Goal: Transaction & Acquisition: Subscribe to service/newsletter

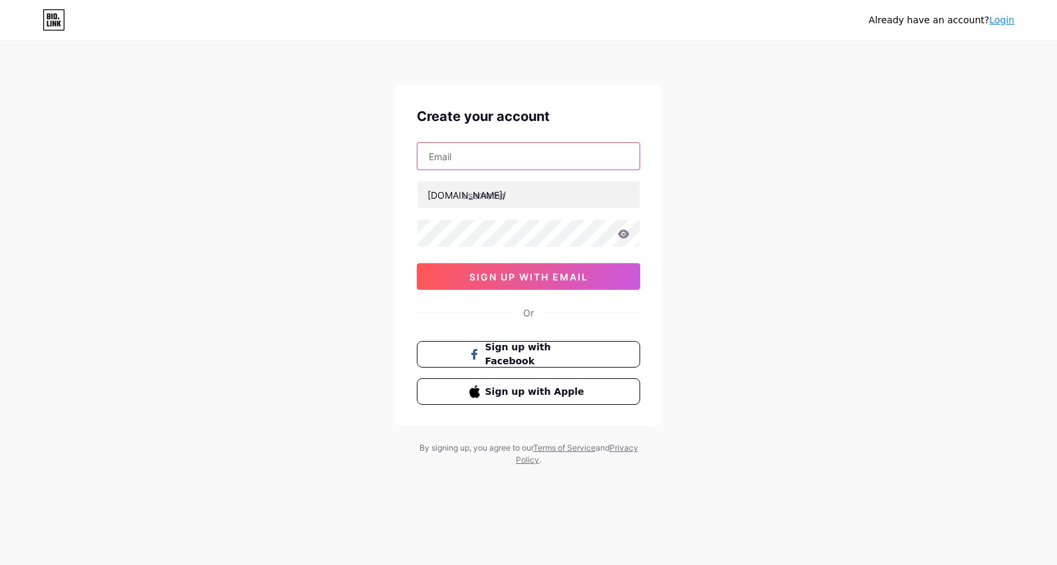
click at [470, 169] on input "text" at bounding box center [529, 156] width 222 height 27
type input "[EMAIL_ADDRESS][DOMAIN_NAME]"
click at [518, 196] on input "text" at bounding box center [529, 195] width 222 height 27
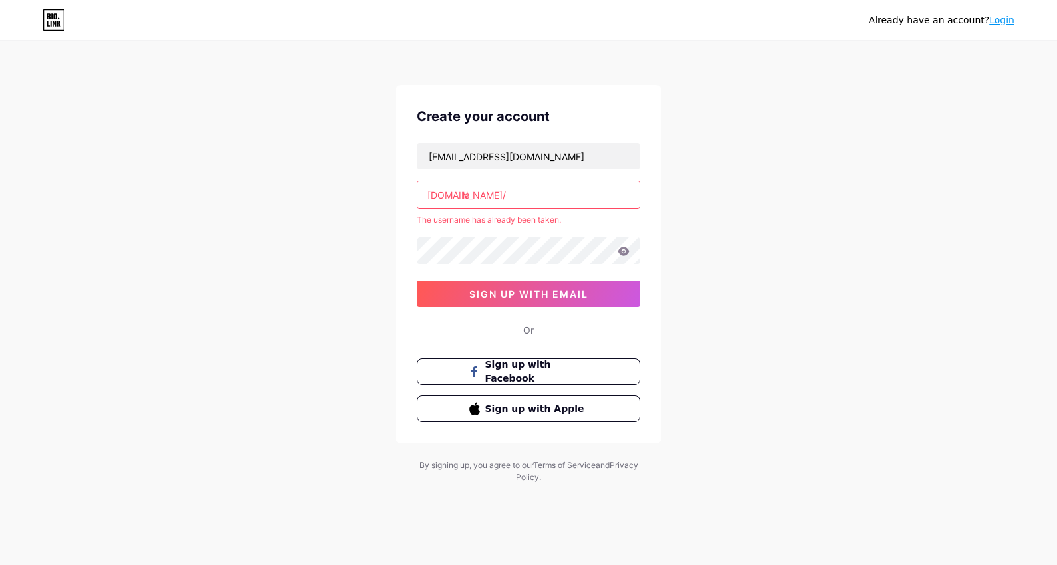
type input "l"
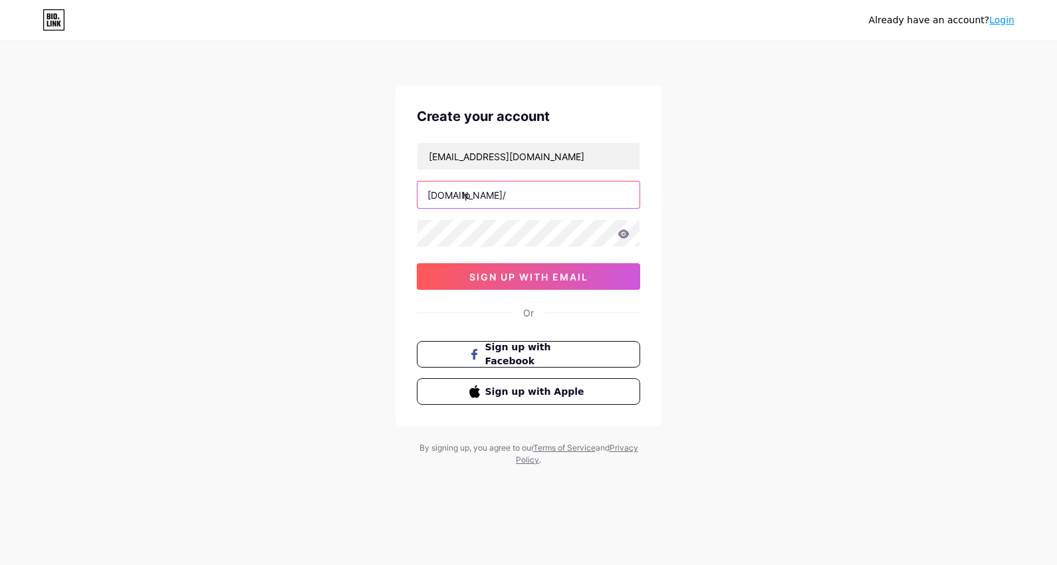
type input "l"
type input "lpgnallstar"
click at [622, 231] on icon at bounding box center [623, 233] width 11 height 9
click at [622, 231] on icon at bounding box center [623, 234] width 11 height 9
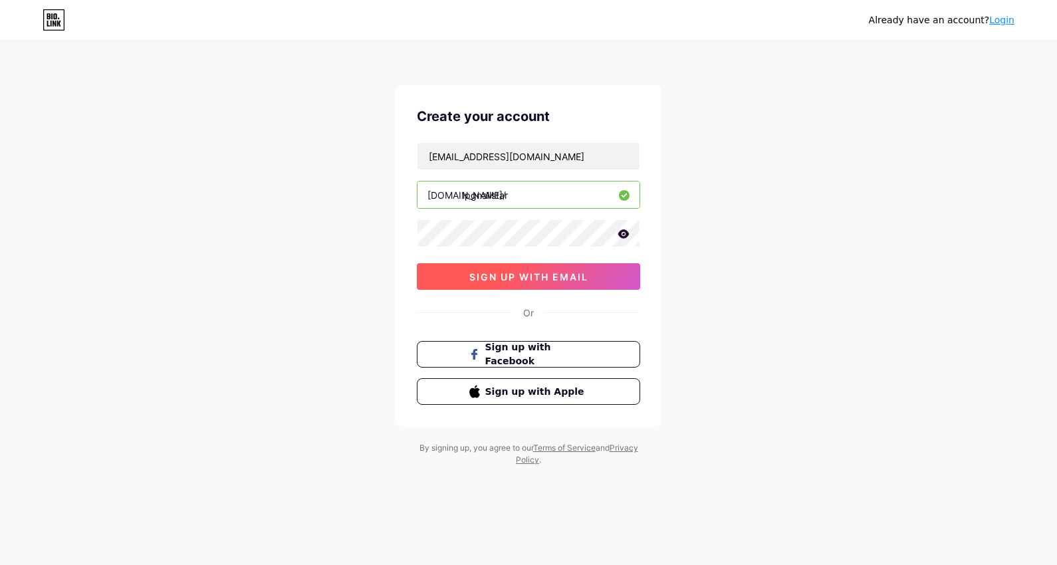
click at [594, 278] on button "sign up with email" at bounding box center [528, 276] width 223 height 27
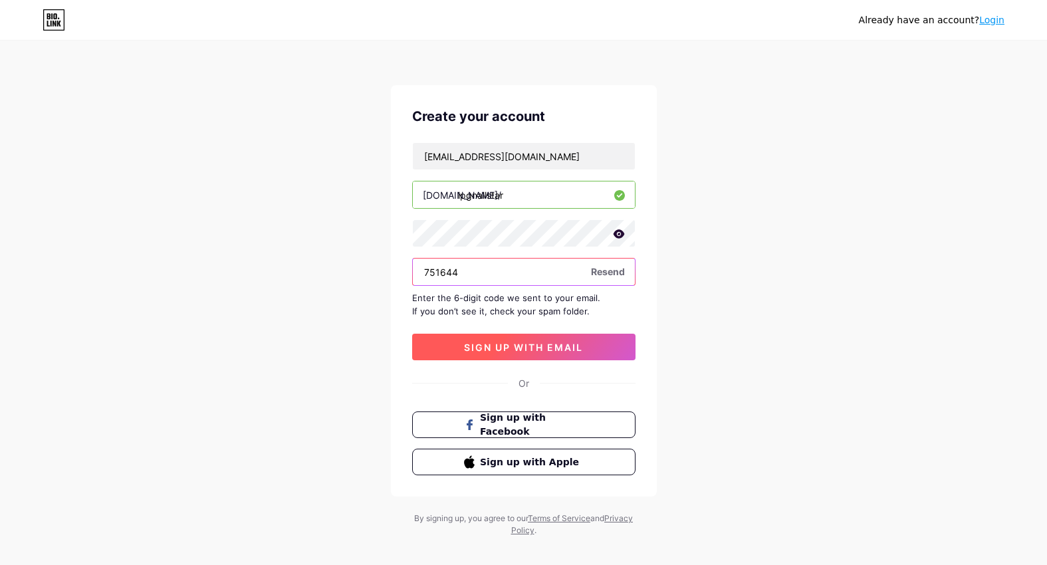
type input "751644"
click at [547, 360] on button "sign up with email" at bounding box center [523, 347] width 223 height 27
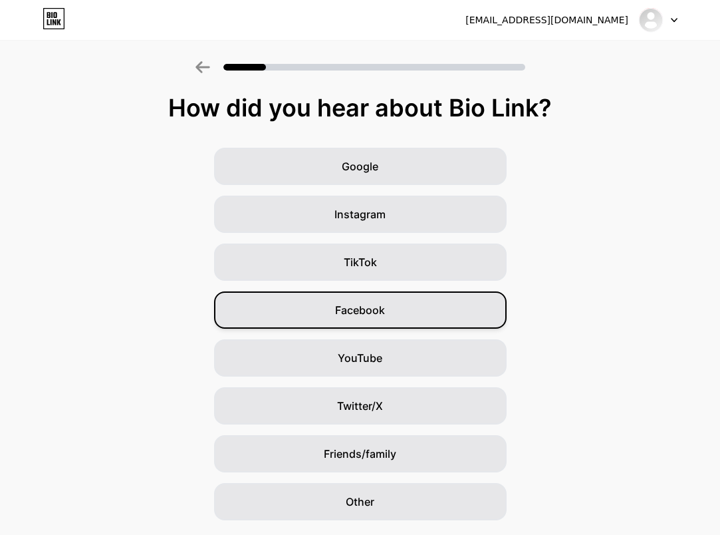
click at [325, 317] on div "Facebook" at bounding box center [360, 309] width 293 height 37
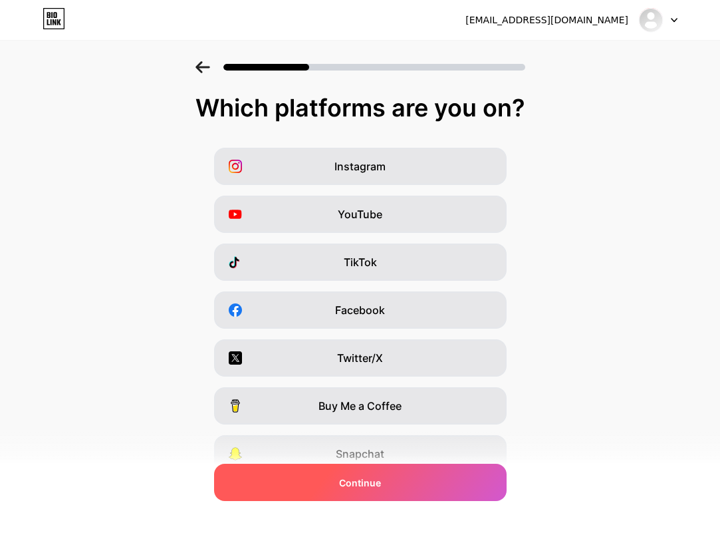
click at [452, 478] on div "Continue" at bounding box center [360, 482] width 293 height 37
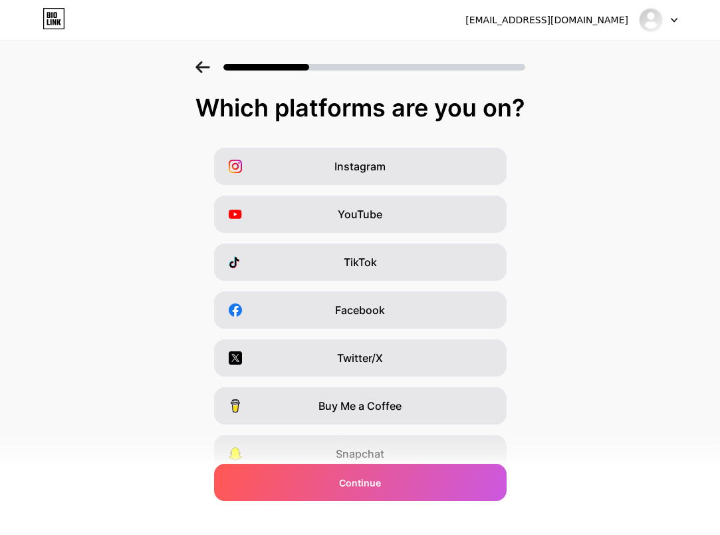
scroll to position [105, 0]
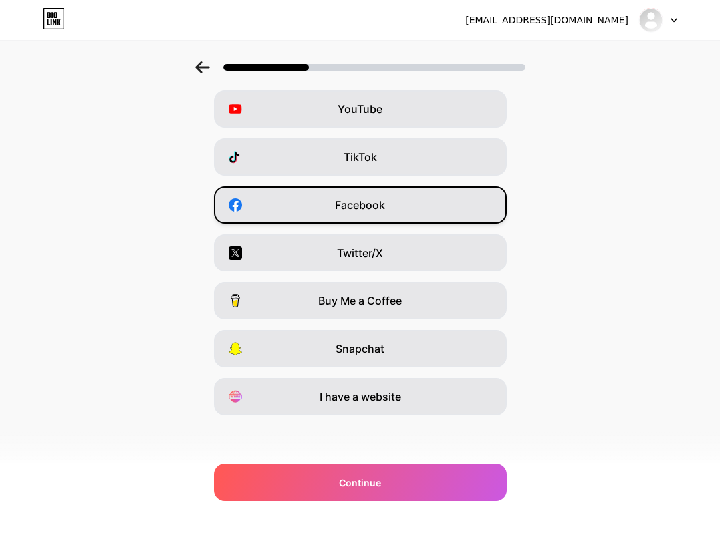
click at [372, 196] on div "Facebook" at bounding box center [360, 204] width 293 height 37
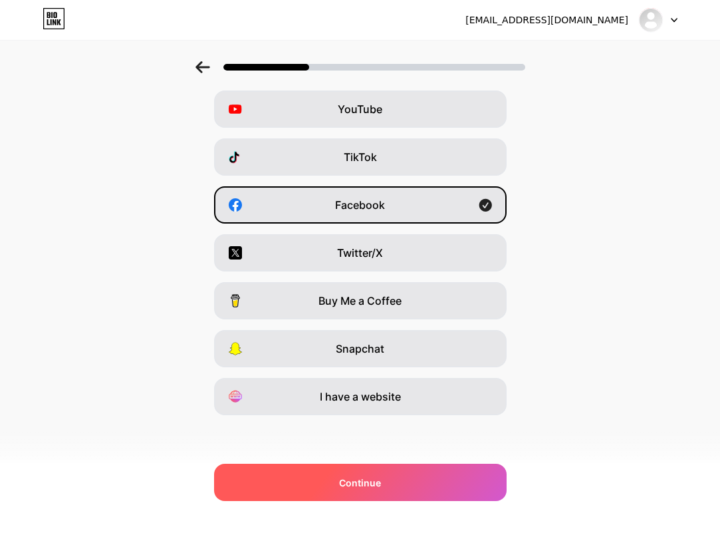
click at [431, 475] on div "Continue" at bounding box center [360, 482] width 293 height 37
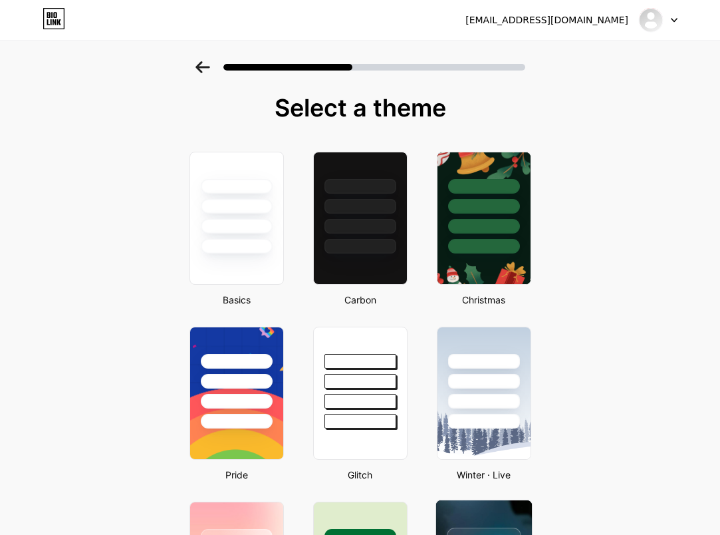
scroll to position [200, 0]
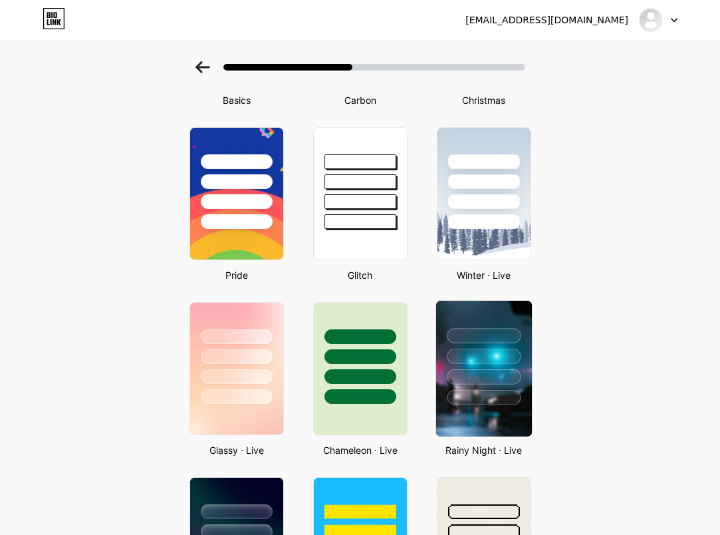
click at [517, 390] on div at bounding box center [484, 397] width 74 height 15
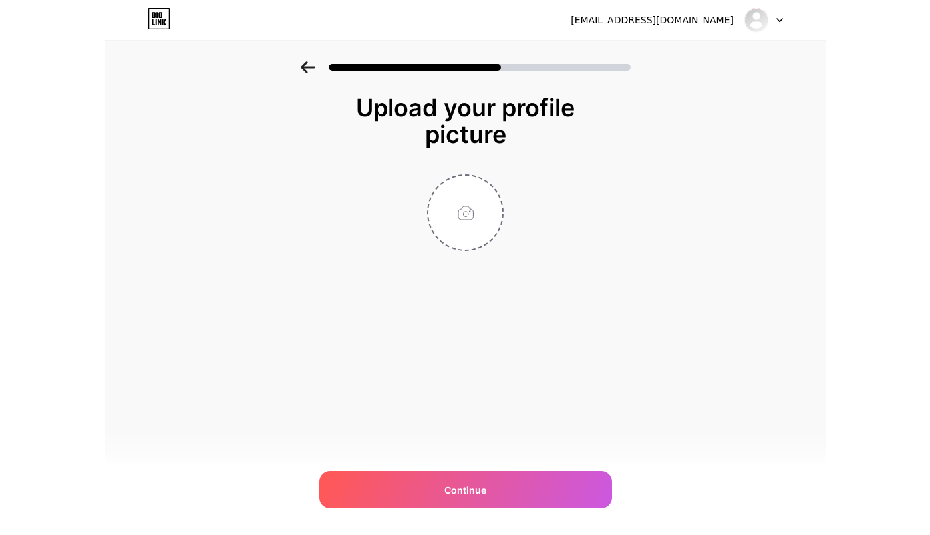
scroll to position [0, 0]
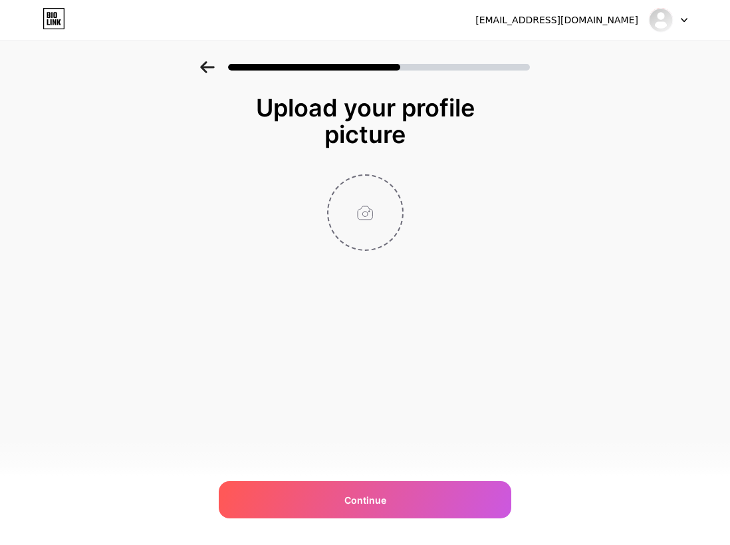
click at [372, 205] on input "file" at bounding box center [366, 213] width 74 height 74
type input "C:\fakepath\photo_2025-02-05_15-02-32.jpg"
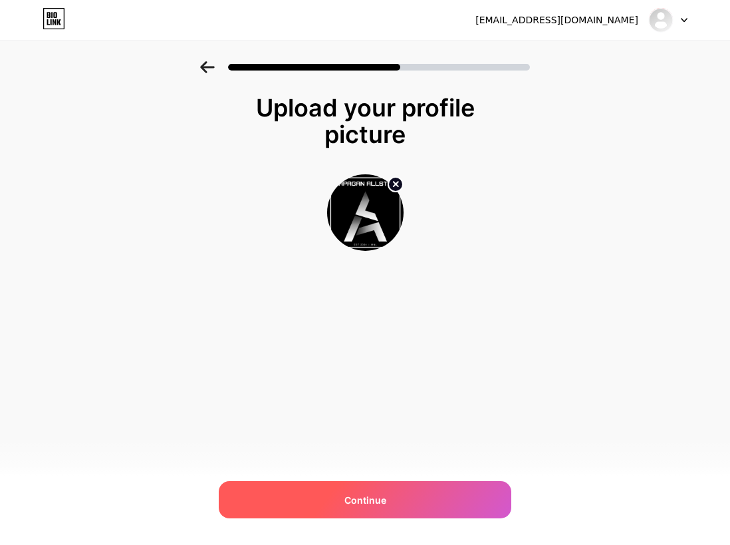
click at [442, 501] on div "Continue" at bounding box center [365, 499] width 293 height 37
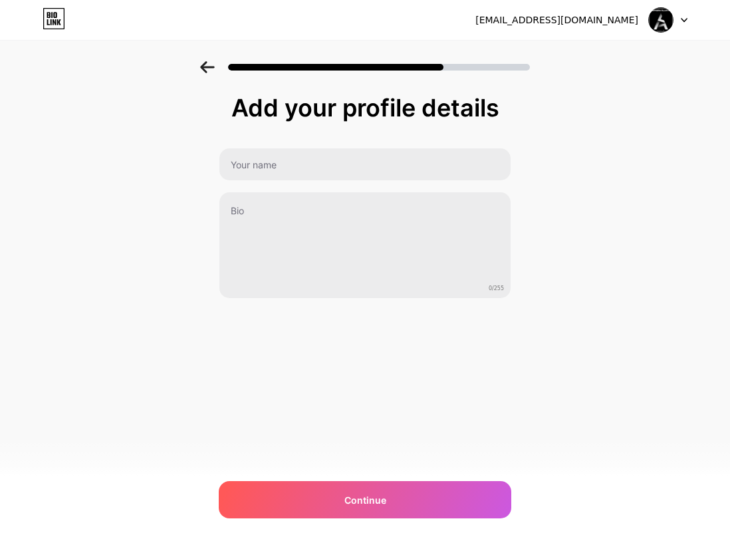
drag, startPoint x: 73, startPoint y: 130, endPoint x: 110, endPoint y: 133, distance: 36.7
click at [74, 130] on div "Add your profile details 0/255 Continue Error" at bounding box center [365, 213] width 730 height 304
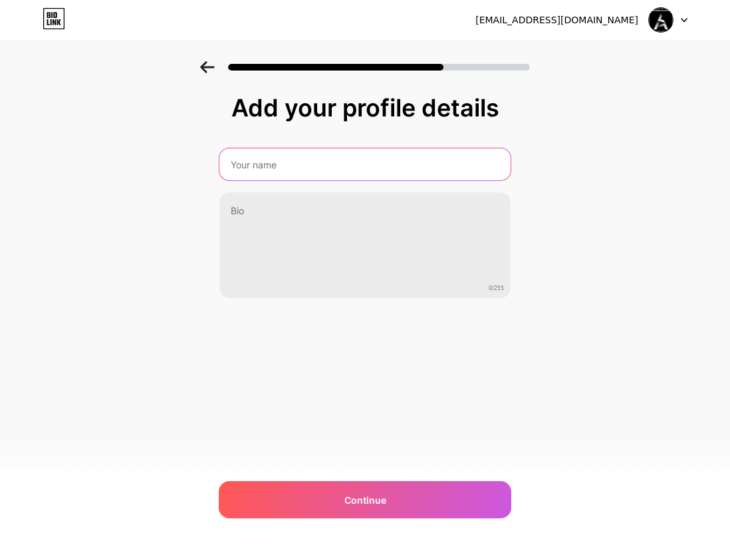
click at [279, 168] on input "text" at bounding box center [364, 164] width 291 height 32
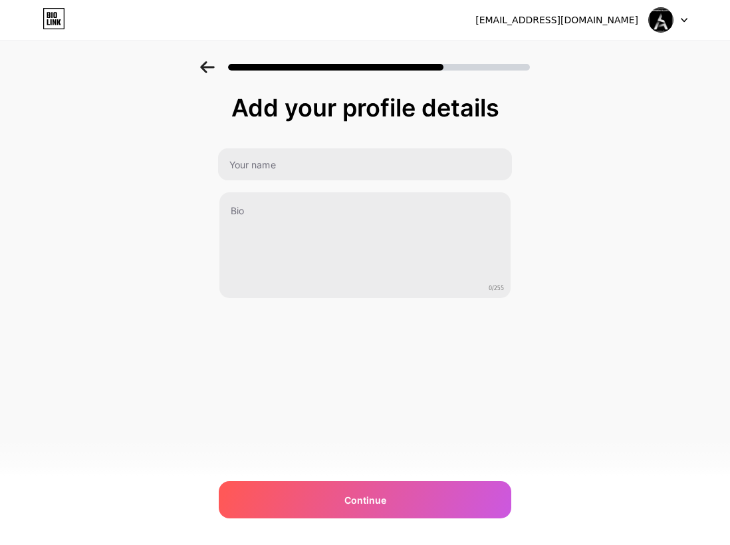
click at [168, 193] on div "Add your profile details 0/255 Continue Error" at bounding box center [365, 213] width 730 height 304
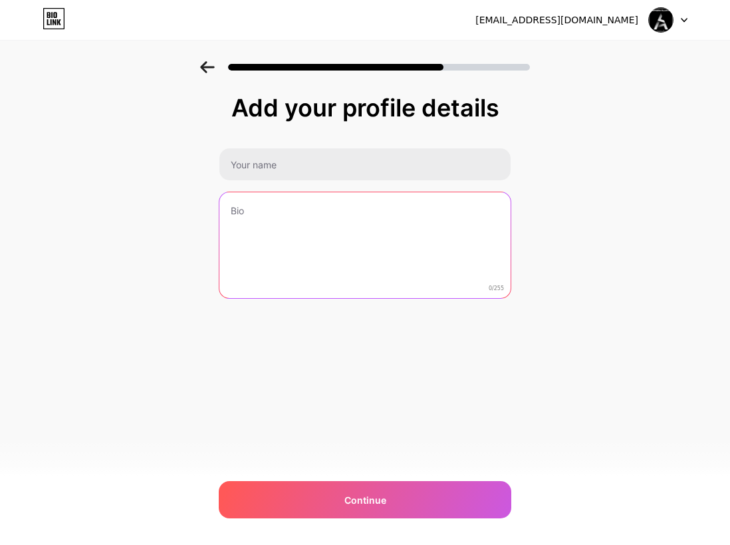
click at [254, 208] on textarea at bounding box center [364, 245] width 291 height 107
paste textarea "Lapagan Allstar is a growing community built on unity, respect, and genuine con…"
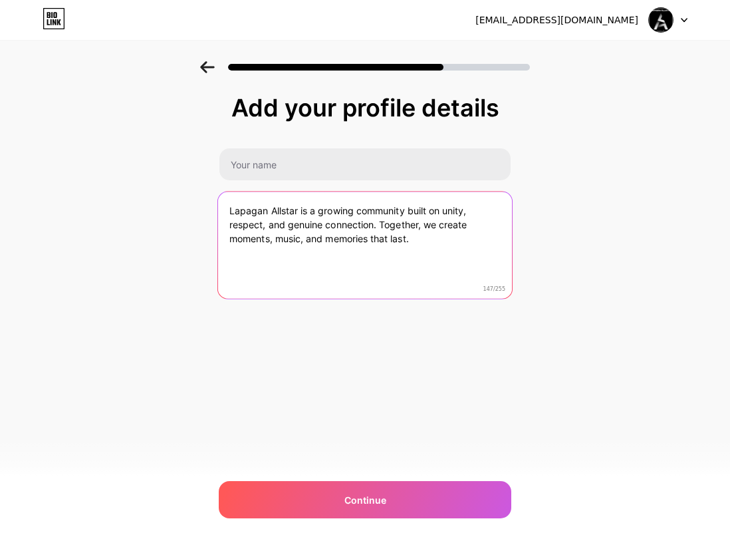
click at [305, 238] on textarea "Lapagan Allstar is a growing community built on unity, respect, and genuine con…" at bounding box center [365, 246] width 294 height 108
type textarea "Lapagan Allstar is a growing community built on unity, respect, and genuine con…"
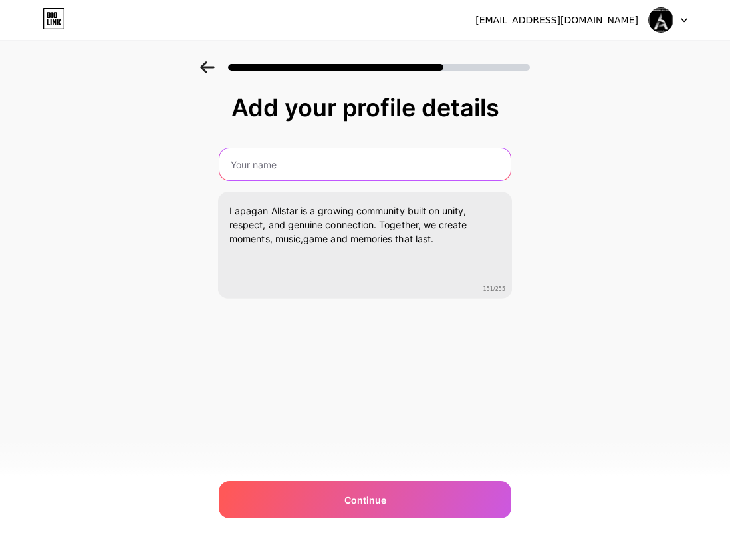
click at [289, 168] on input "text" at bounding box center [364, 164] width 291 height 32
click at [408, 165] on input "text" at bounding box center [365, 164] width 294 height 32
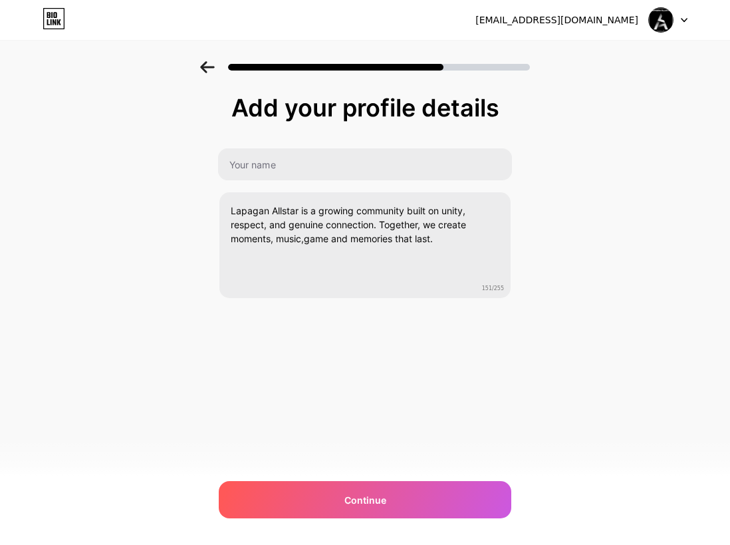
drag, startPoint x: 116, startPoint y: 169, endPoint x: 183, endPoint y: 154, distance: 68.7
click at [119, 169] on div "Add your profile details Lapagan Allstar is a growing community built on unity,…" at bounding box center [365, 213] width 730 height 304
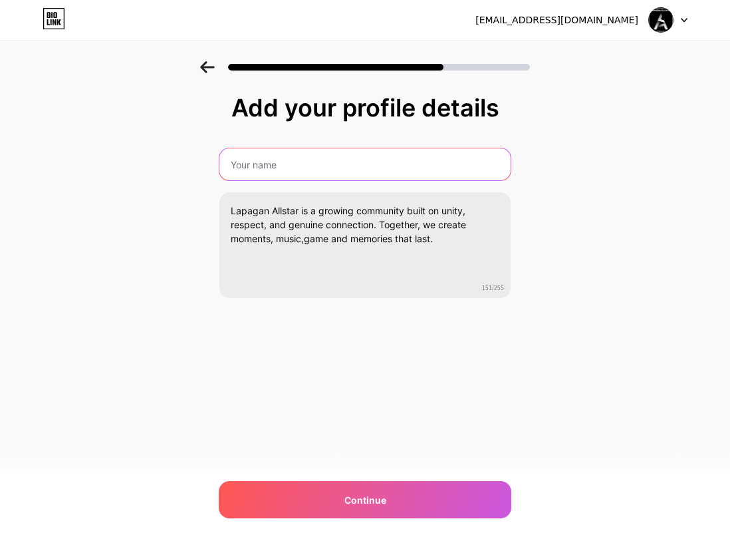
click at [280, 167] on input "text" at bounding box center [364, 164] width 291 height 32
type input "a"
type input "A"
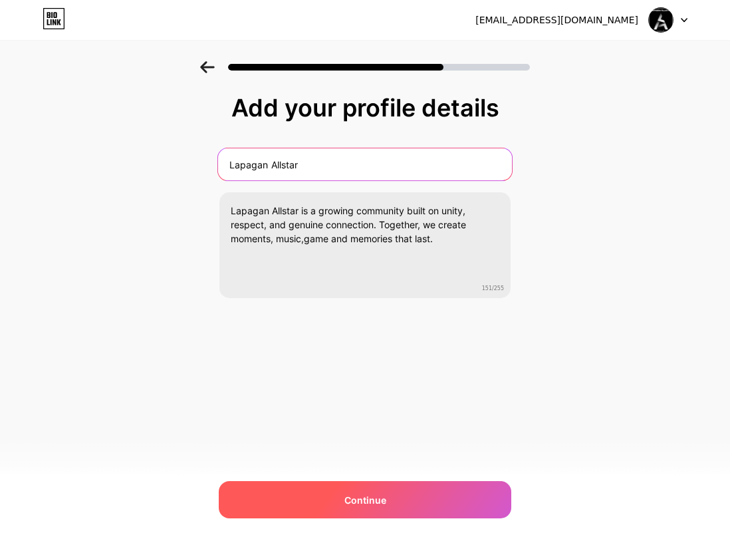
type input "Lapagan Allstar"
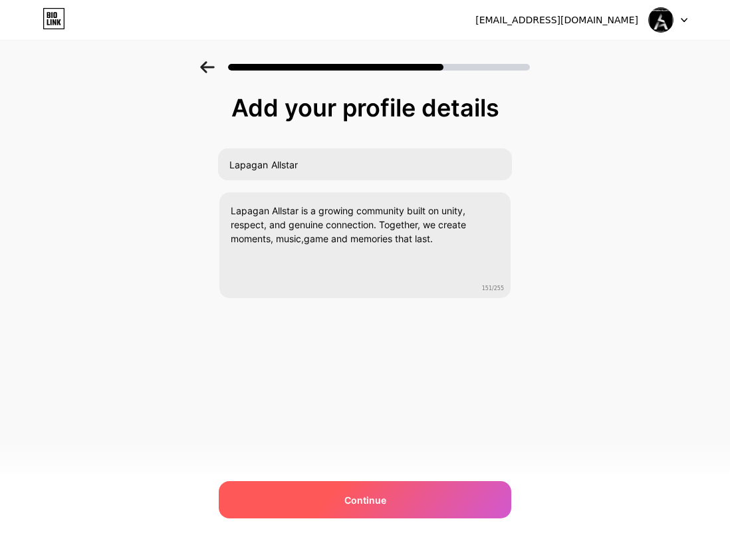
click at [440, 501] on div "Continue" at bounding box center [365, 499] width 293 height 37
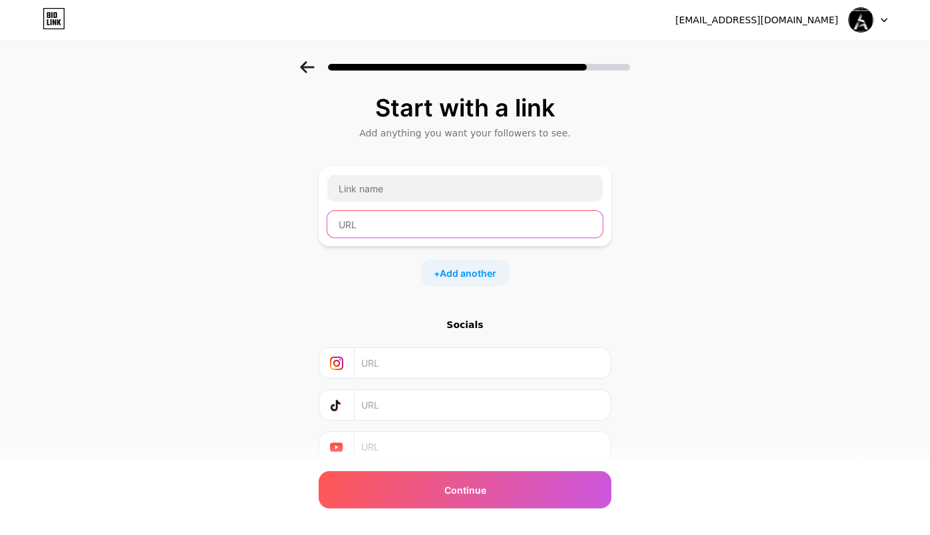
click at [384, 224] on input "text" at bounding box center [464, 224] width 275 height 27
paste input "[URL][DOMAIN_NAME]"
type input "[URL][DOMAIN_NAME]"
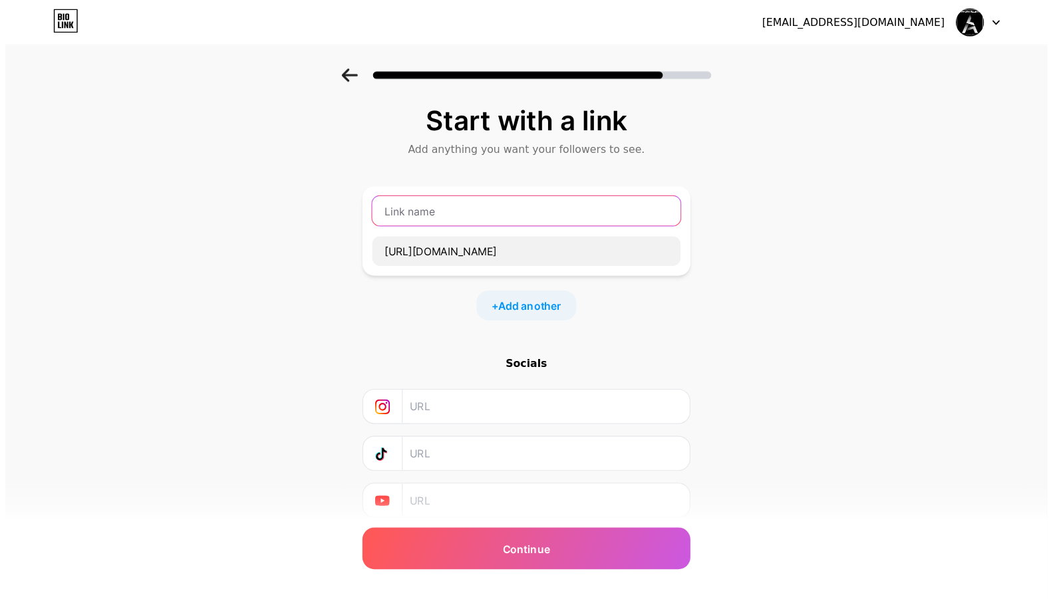
scroll to position [0, 0]
click at [405, 195] on input "text" at bounding box center [464, 188] width 275 height 27
type input "Lapagan Allstar"
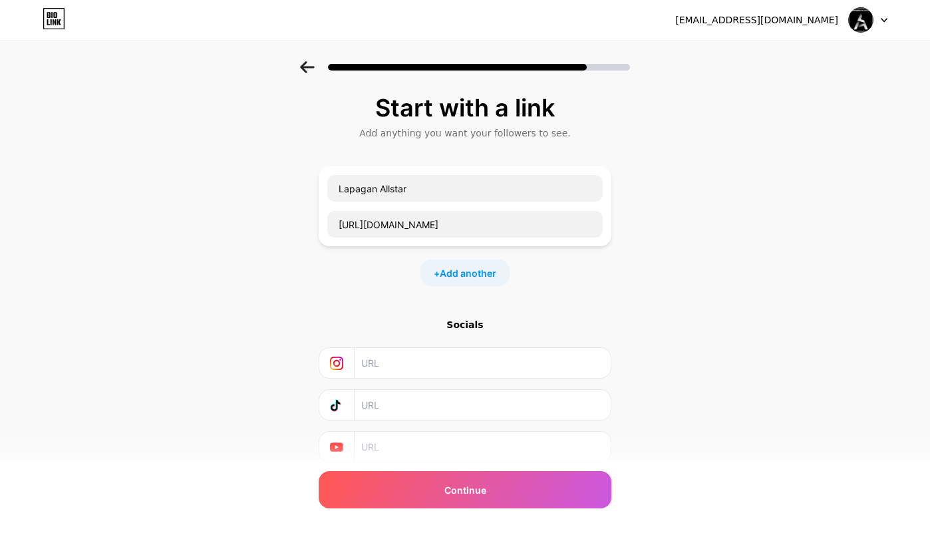
click at [392, 439] on input "text" at bounding box center [481, 447] width 241 height 30
paste input "[DOMAIN_NAME][URL]"
type input "[DOMAIN_NAME][URL]"
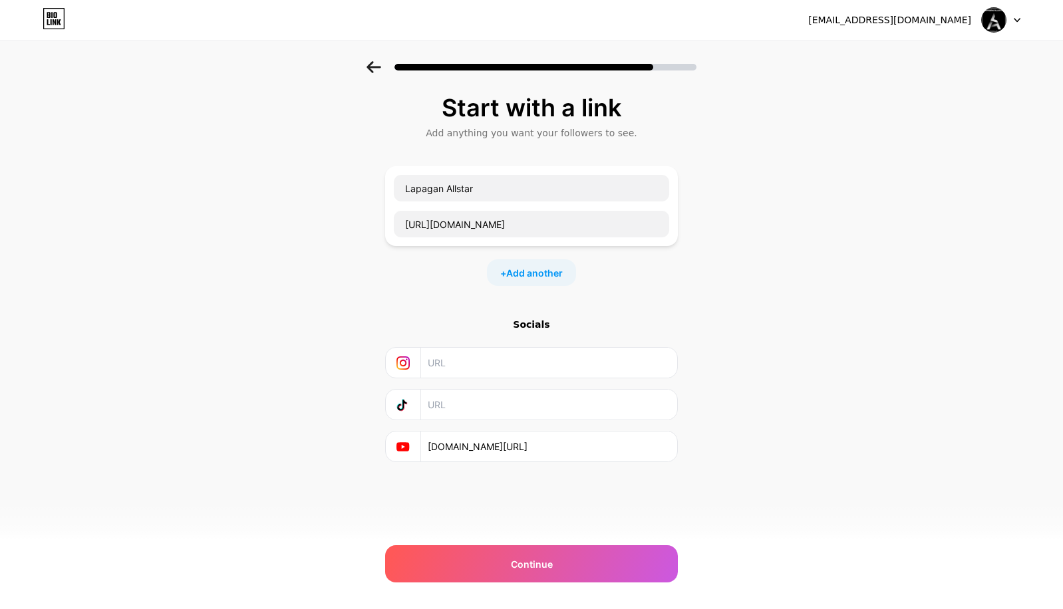
click at [470, 398] on input "text" at bounding box center [548, 405] width 241 height 30
paste input "[URL][DOMAIN_NAME]"
type input "[URL][DOMAIN_NAME]"
click at [523, 274] on span "Add another" at bounding box center [534, 273] width 57 height 14
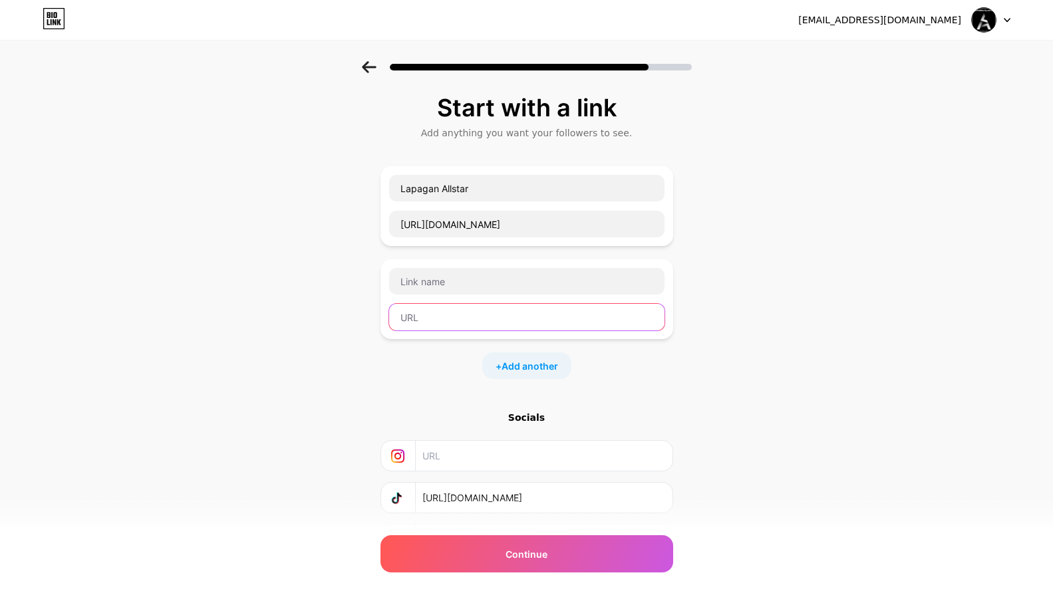
click at [441, 309] on input "text" at bounding box center [526, 317] width 275 height 27
paste input "[URL][DOMAIN_NAME]"
type input "[URL][DOMAIN_NAME]"
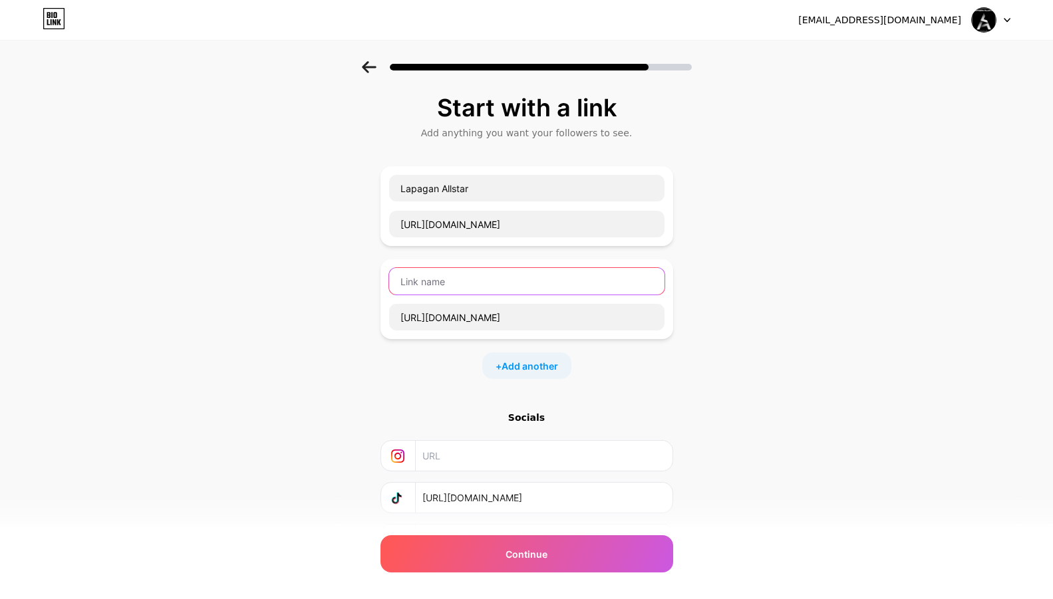
click at [473, 285] on input "text" at bounding box center [526, 281] width 275 height 27
type input "Lap"
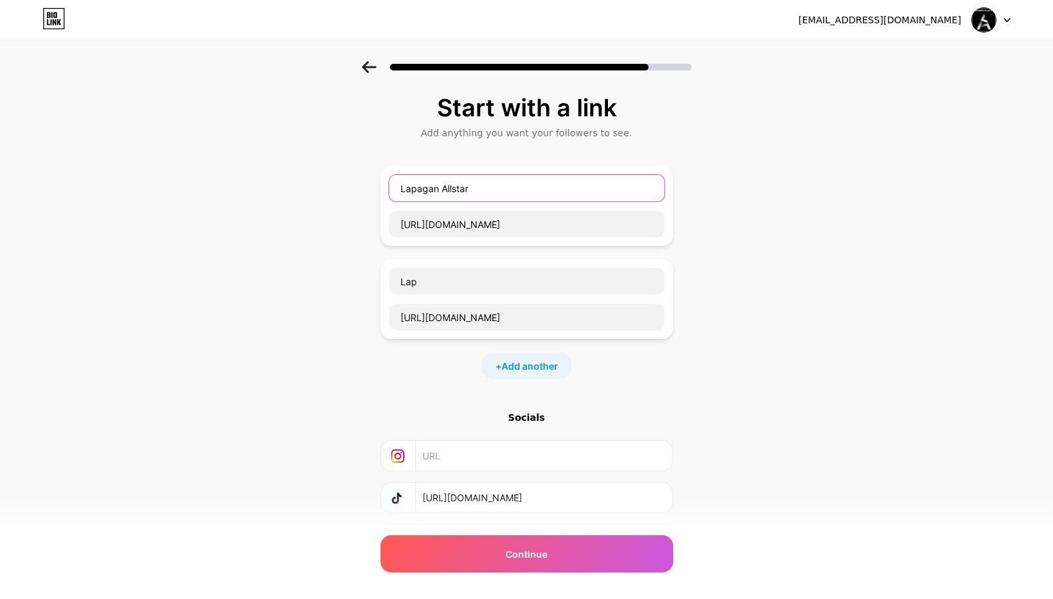
click at [506, 181] on input "Lapagan Allstar" at bounding box center [526, 188] width 275 height 27
type input "Lapagan Allstar Business Page"
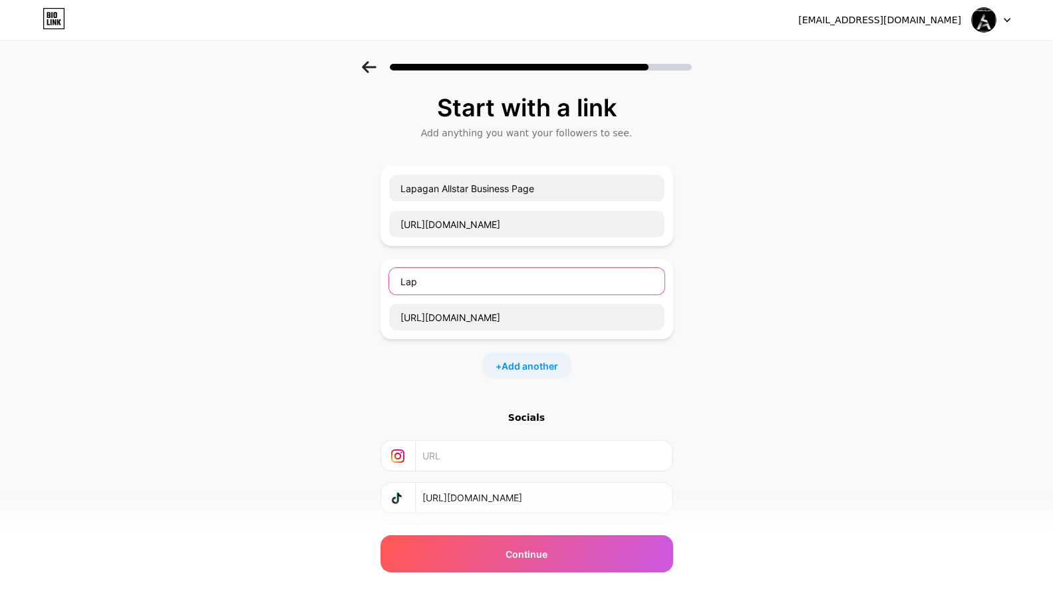
drag, startPoint x: 478, startPoint y: 294, endPoint x: 483, endPoint y: 281, distance: 13.5
click at [482, 283] on input "Lap" at bounding box center [526, 281] width 275 height 27
type input "Lapagan Allstar Community"
click at [546, 368] on span "Add another" at bounding box center [529, 366] width 57 height 14
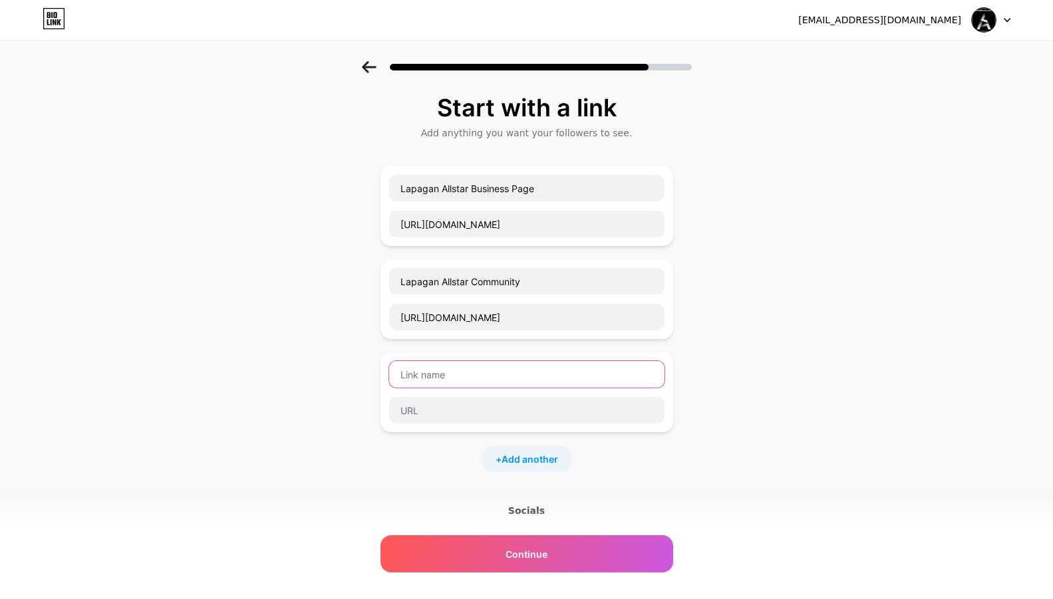
click at [489, 370] on input "text" at bounding box center [526, 374] width 275 height 27
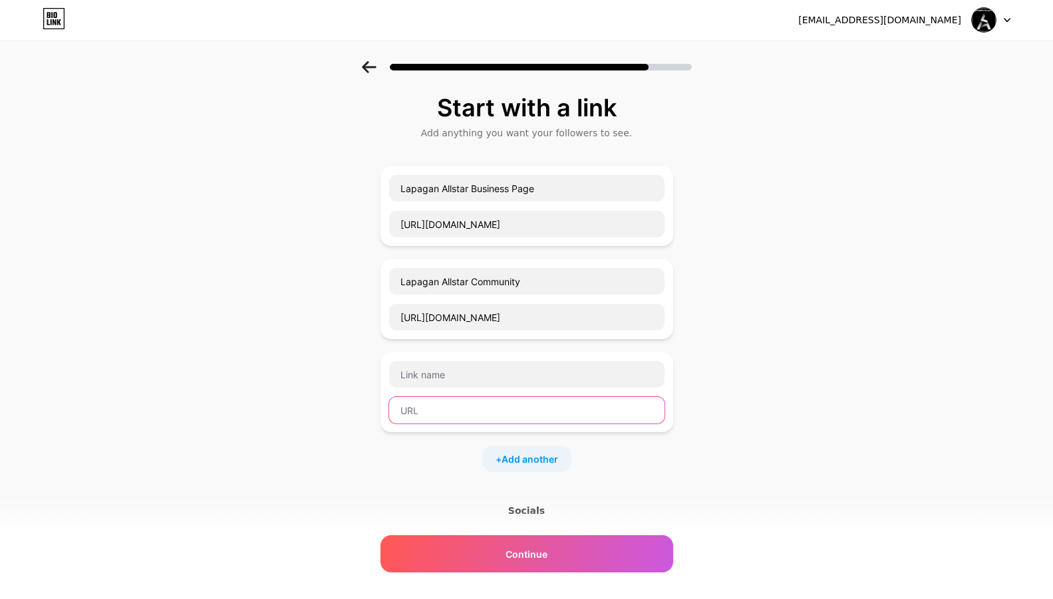
click at [474, 406] on input "text" at bounding box center [526, 410] width 275 height 27
paste input "[URL][DOMAIN_NAME]"
type input "[URL][DOMAIN_NAME]"
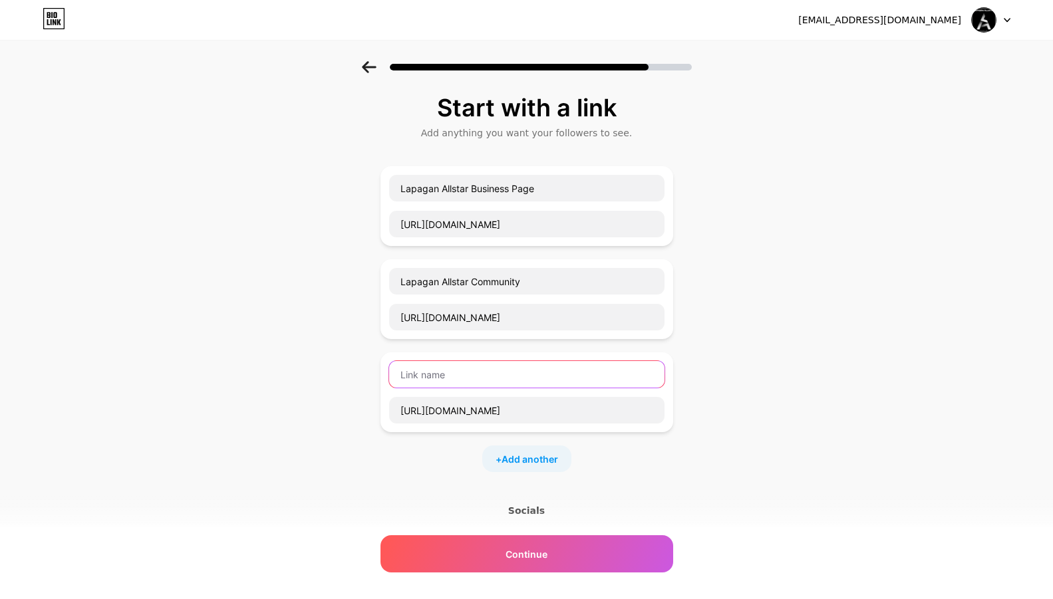
drag, startPoint x: 479, startPoint y: 371, endPoint x: 486, endPoint y: 369, distance: 7.6
click at [483, 369] on input "text" at bounding box center [526, 374] width 275 height 27
type input "Lapagan Allstar Telegeram Channel"
click at [558, 464] on span "Add another" at bounding box center [529, 459] width 57 height 14
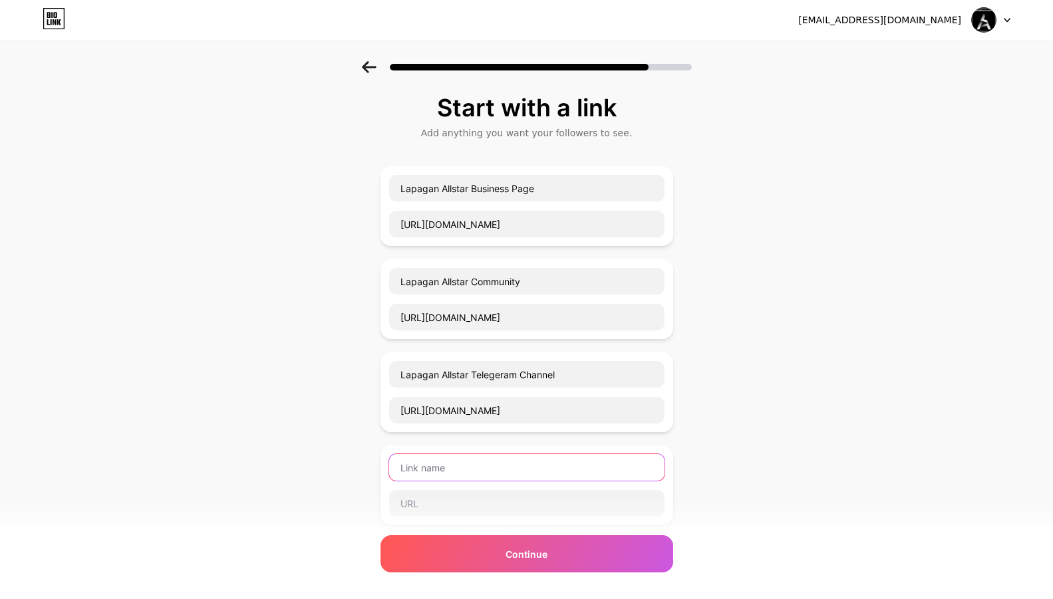
click at [527, 466] on input "text" at bounding box center [526, 467] width 275 height 27
click at [473, 466] on input "Lapagan Allstar Group Chatp" at bounding box center [526, 467] width 275 height 27
click at [543, 469] on input "Lapagan Allstar Group Chatp" at bounding box center [526, 467] width 275 height 27
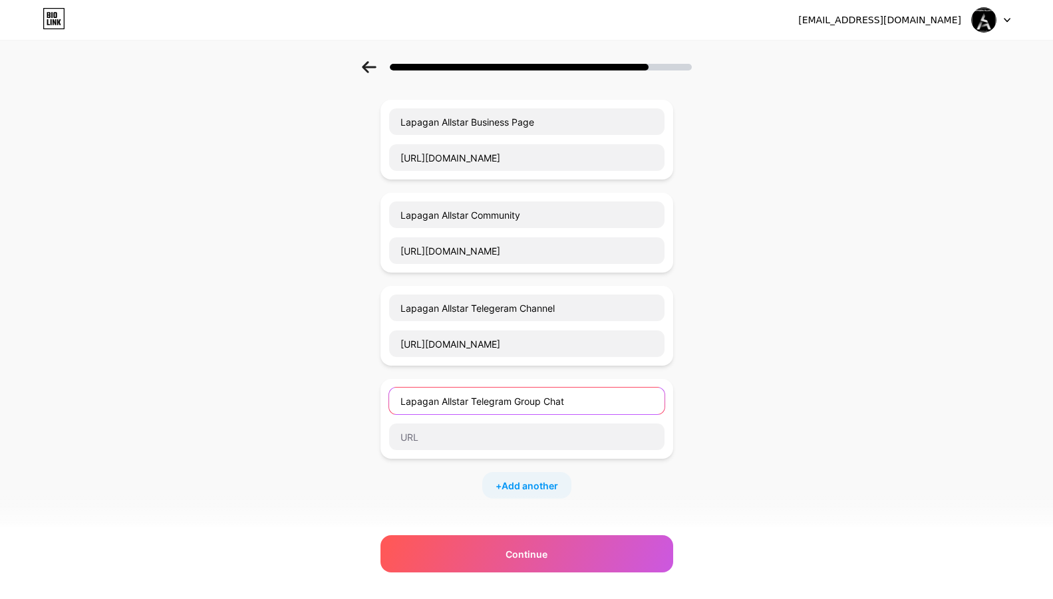
type input "Lapagan Allstar Telegram Group Chat"
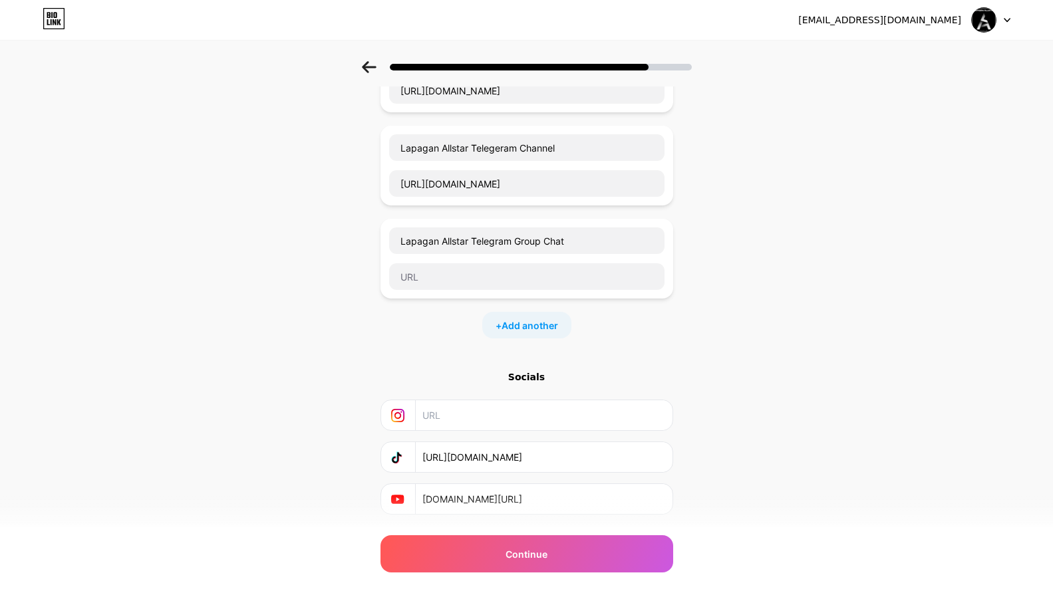
scroll to position [262, 10]
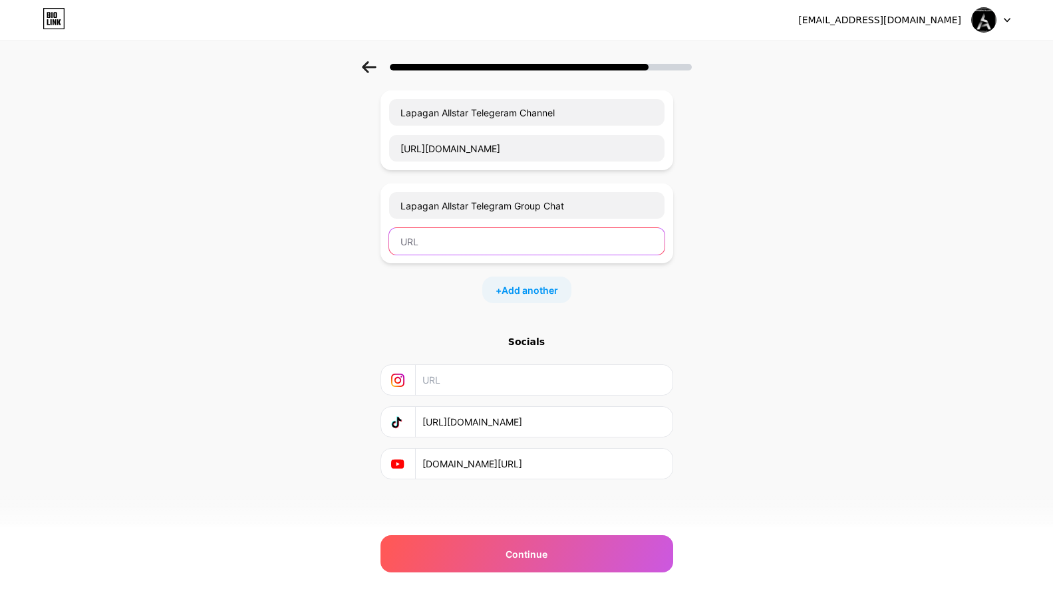
click at [432, 241] on input "text" at bounding box center [526, 241] width 275 height 27
paste input "[URL][DOMAIN_NAME]"
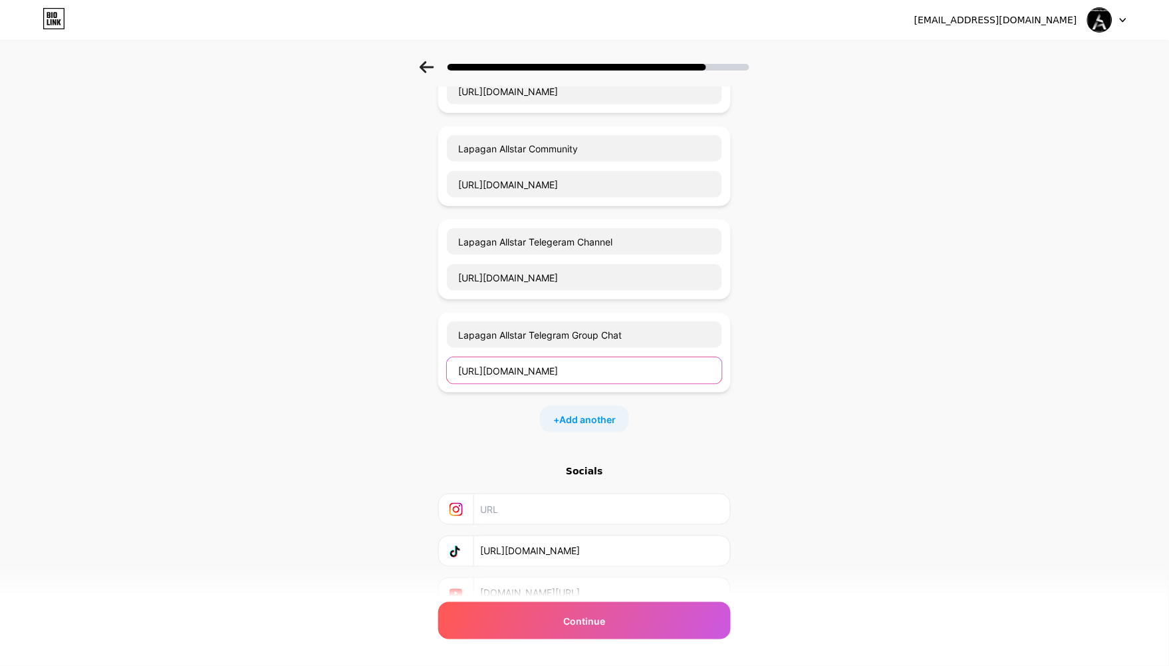
scroll to position [0, 10]
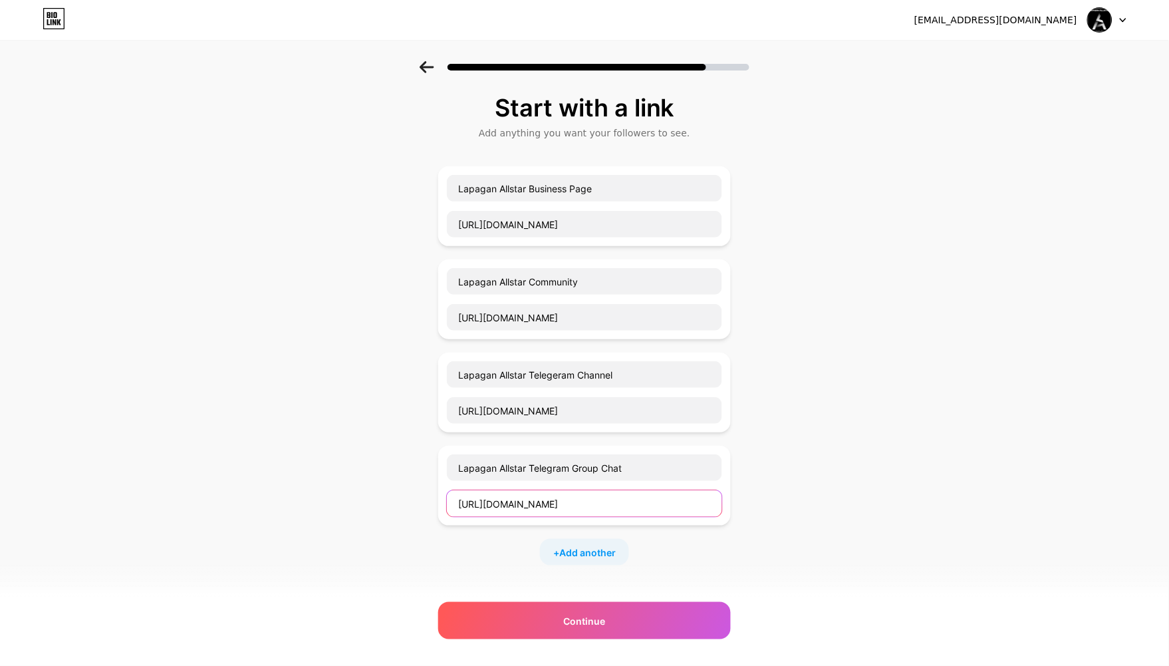
type input "[URL][DOMAIN_NAME]"
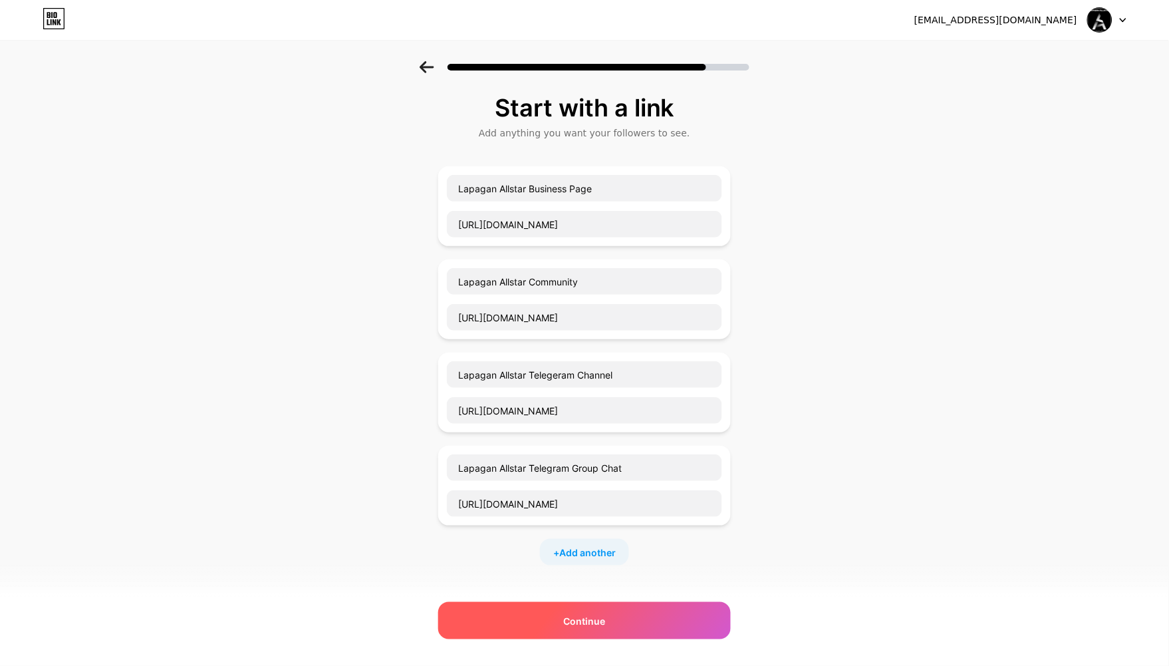
click at [635, 565] on div "Continue" at bounding box center [584, 620] width 293 height 37
click at [646, 565] on div "Continue" at bounding box center [584, 620] width 293 height 37
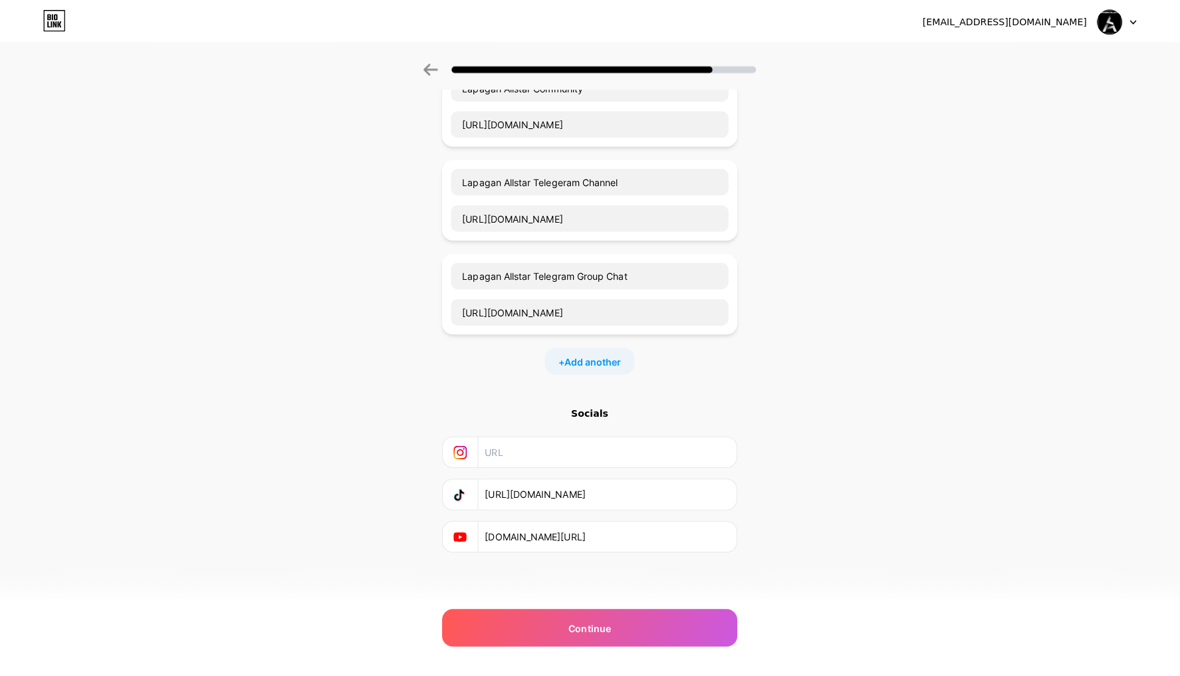
scroll to position [0, 0]
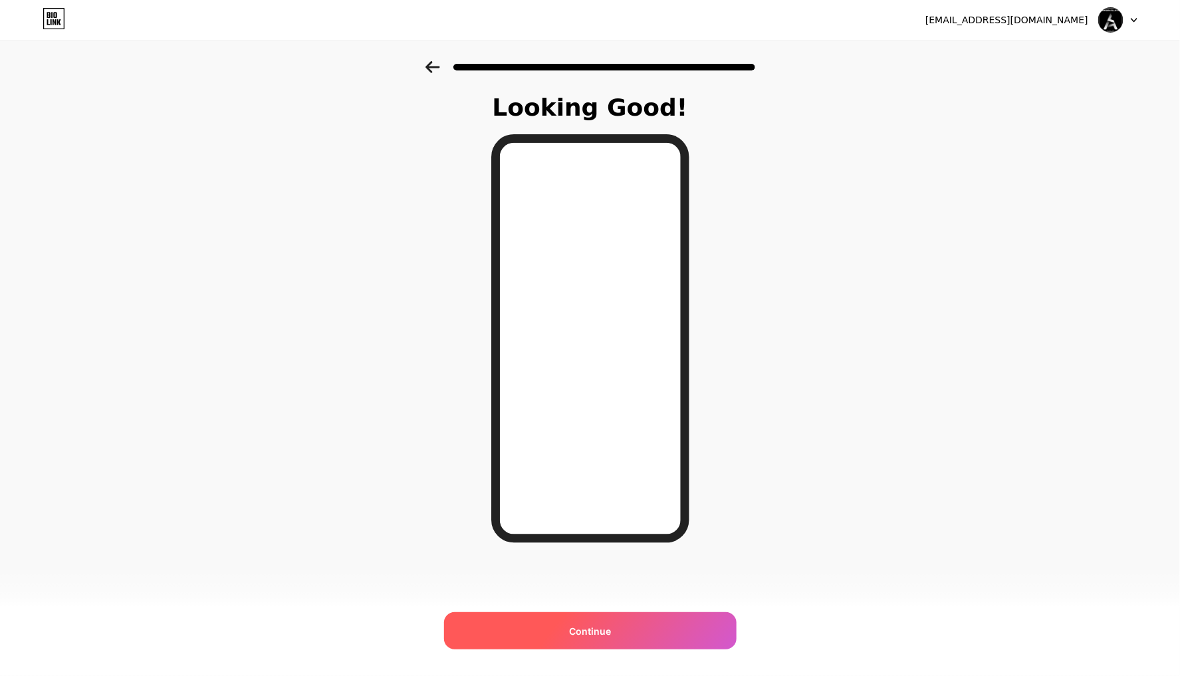
click at [626, 565] on div "Continue" at bounding box center [590, 630] width 293 height 37
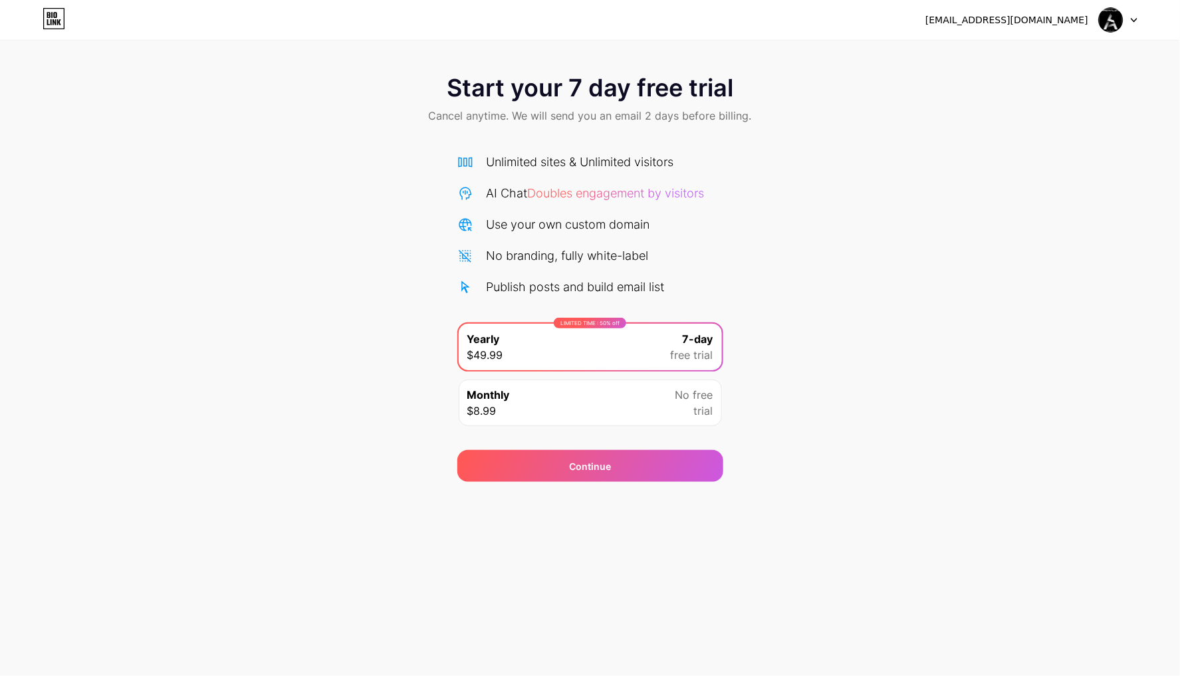
click at [676, 402] on span "No free" at bounding box center [695, 395] width 38 height 16
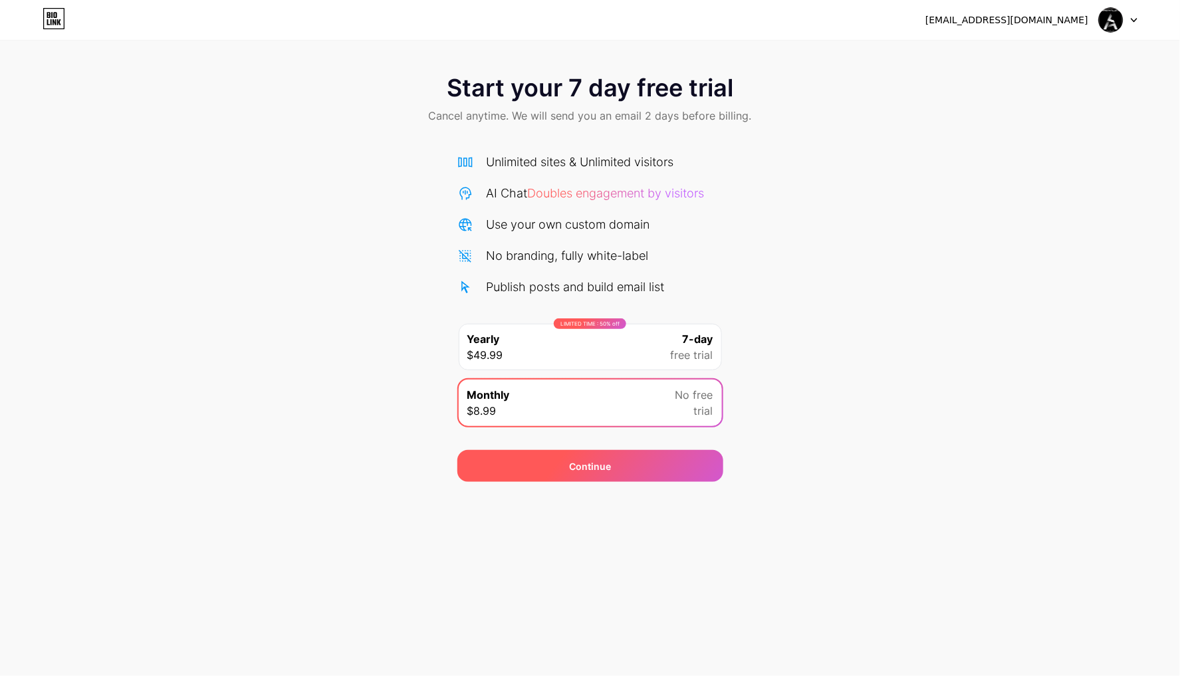
click at [617, 464] on div "Continue" at bounding box center [591, 466] width 266 height 32
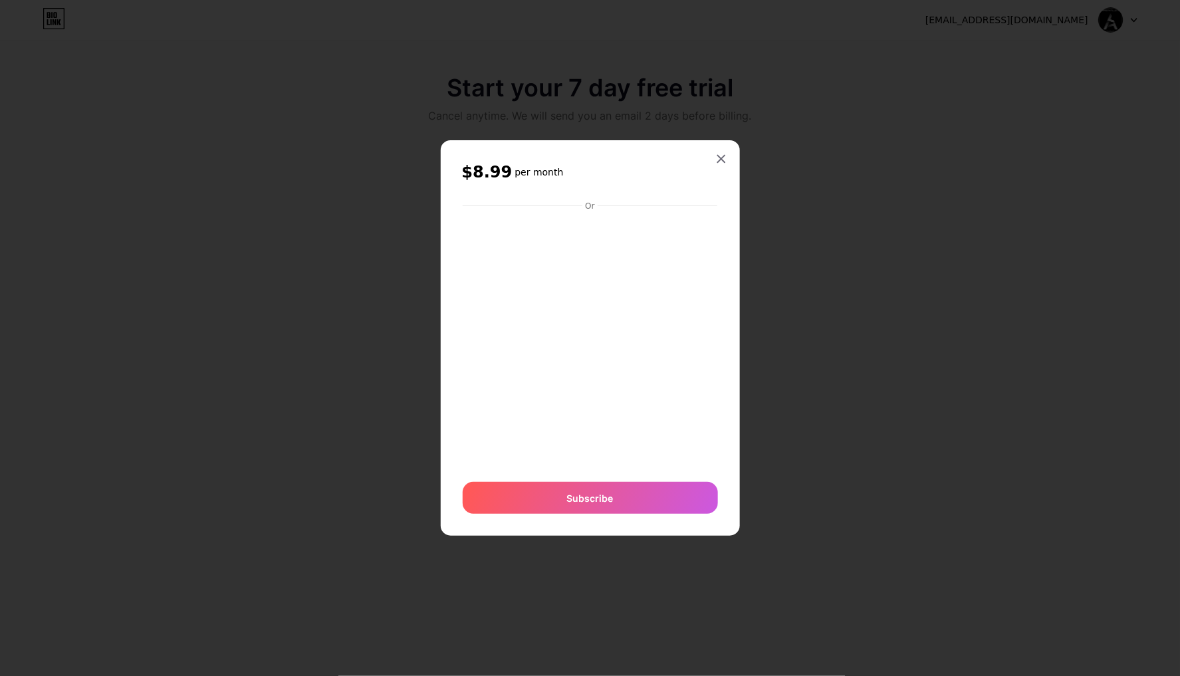
click at [720, 156] on icon at bounding box center [721, 158] width 7 height 7
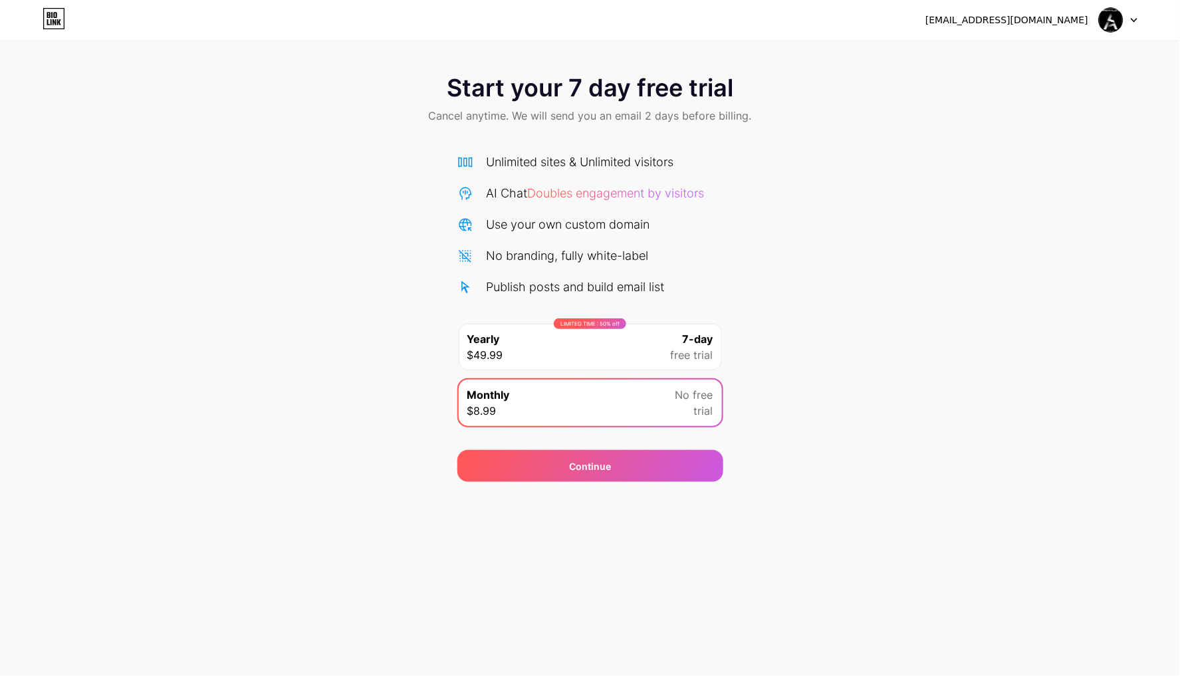
click at [622, 104] on div "Start your 7 day free trial Cancel anytime. We will send you an email 2 days be…" at bounding box center [590, 100] width 1180 height 78
click at [65, 15] on div "[EMAIL_ADDRESS][DOMAIN_NAME] Logout" at bounding box center [590, 20] width 1180 height 24
click at [59, 17] on icon at bounding box center [54, 18] width 23 height 21
click at [1057, 18] on span at bounding box center [1111, 19] width 25 height 25
click at [872, 243] on div "Start your 7 day free trial Cancel anytime. We will send you an email 2 days be…" at bounding box center [590, 271] width 1180 height 421
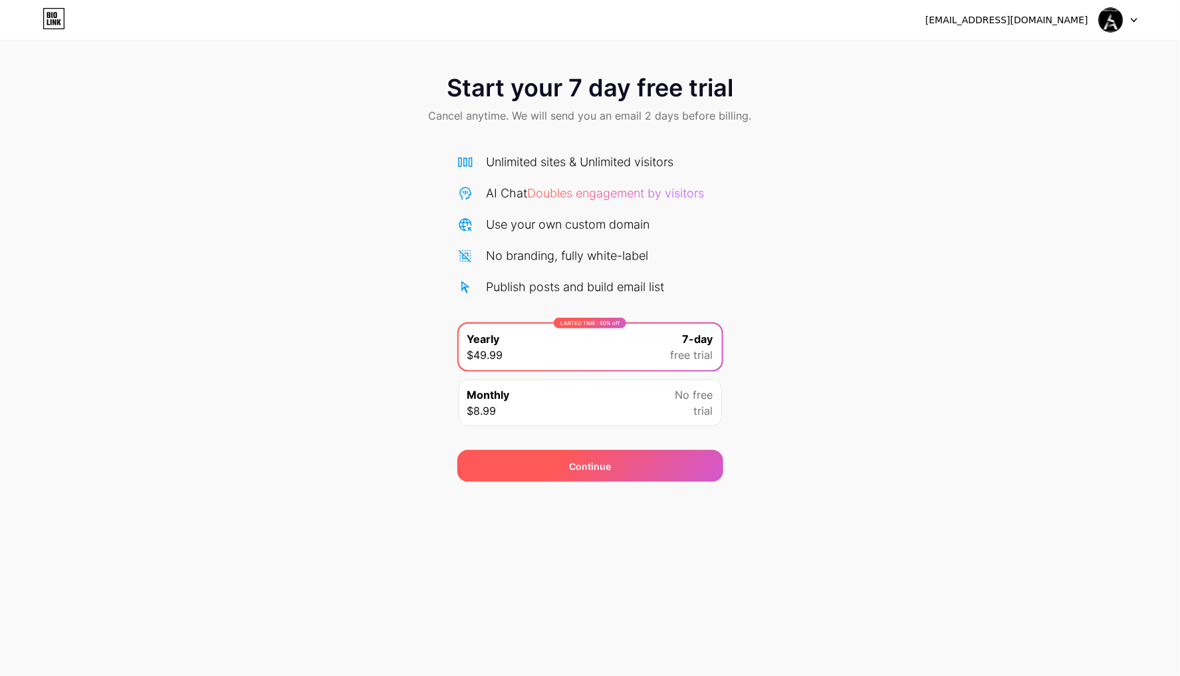
click at [615, 462] on div "Continue" at bounding box center [591, 466] width 266 height 32
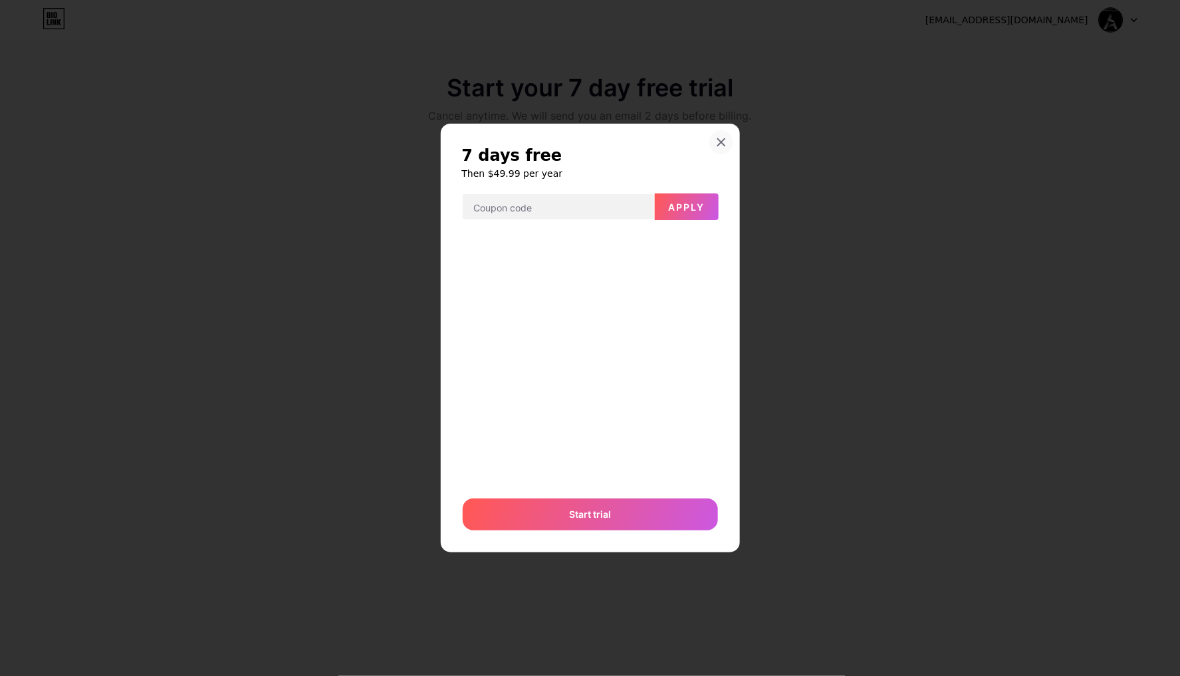
click at [726, 140] on icon at bounding box center [721, 142] width 11 height 11
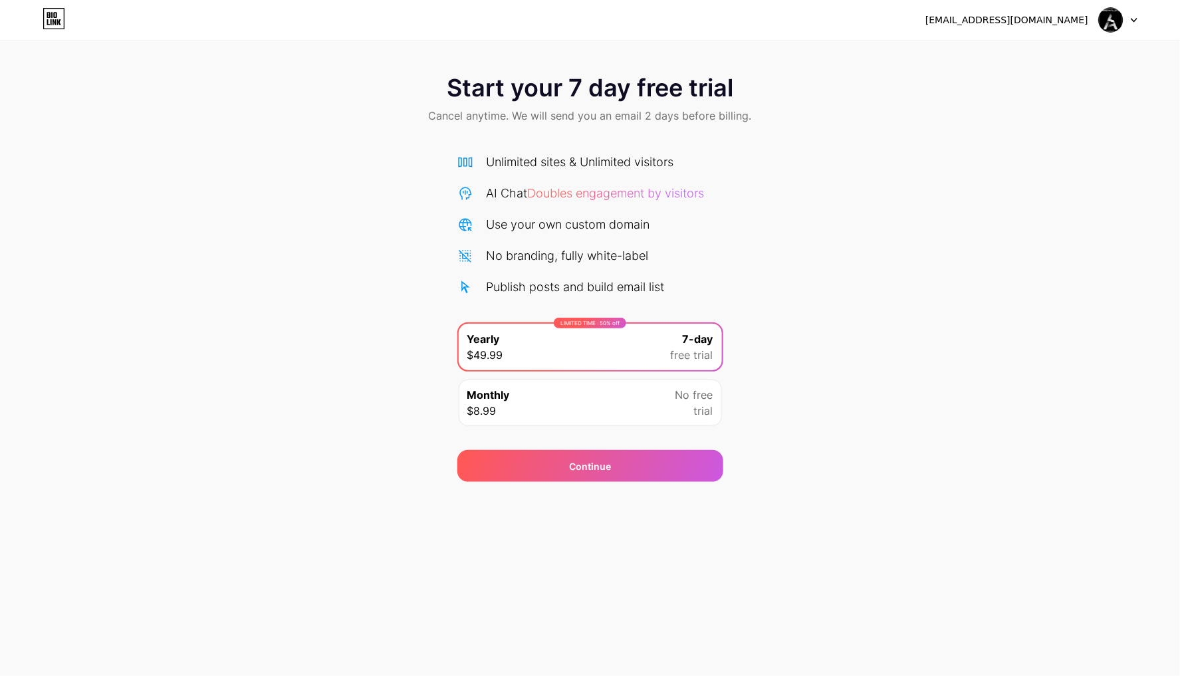
click at [595, 192] on span "Doubles engagement by visitors" at bounding box center [616, 193] width 177 height 14
click at [787, 324] on div "Start your 7 day free trial Cancel anytime. We will send you an email 2 days be…" at bounding box center [590, 271] width 1180 height 421
click at [1057, 23] on img at bounding box center [1111, 19] width 25 height 25
click at [1056, 61] on li "Logout" at bounding box center [1054, 55] width 165 height 36
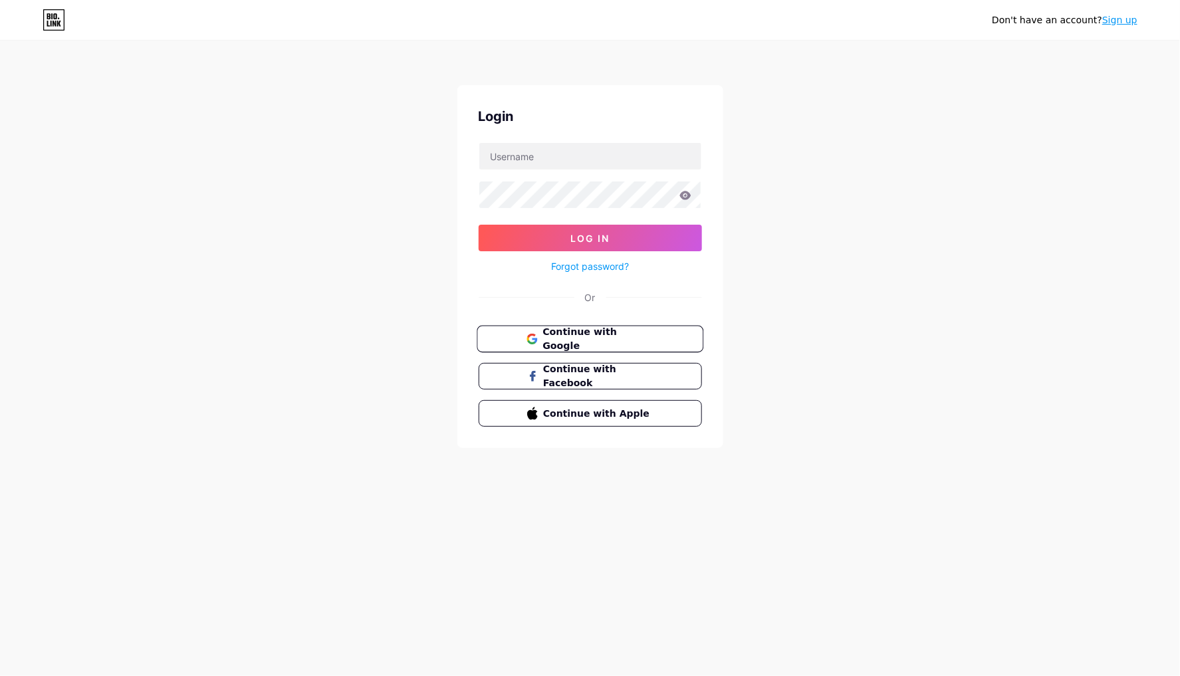
click at [604, 348] on button "Continue with Google" at bounding box center [590, 339] width 227 height 27
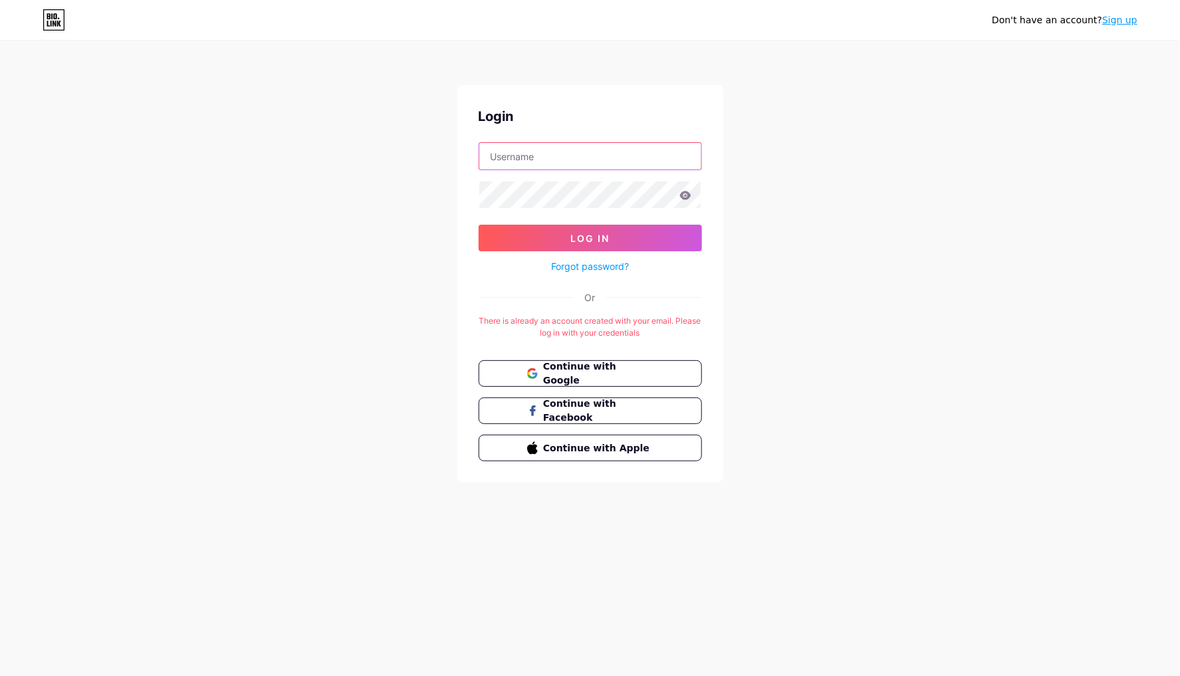
click at [579, 148] on input "text" at bounding box center [590, 156] width 222 height 27
click at [424, 203] on div "Don't have an account? Sign up Login Log In Forgot password? Or There is alread…" at bounding box center [590, 262] width 1180 height 525
click at [556, 148] on input "text" at bounding box center [590, 156] width 222 height 27
drag, startPoint x: 440, startPoint y: 176, endPoint x: 450, endPoint y: 210, distance: 35.4
click at [440, 176] on div "Don't have an account? Sign up Login Log In Forgot password? Or There is alread…" at bounding box center [590, 262] width 1180 height 525
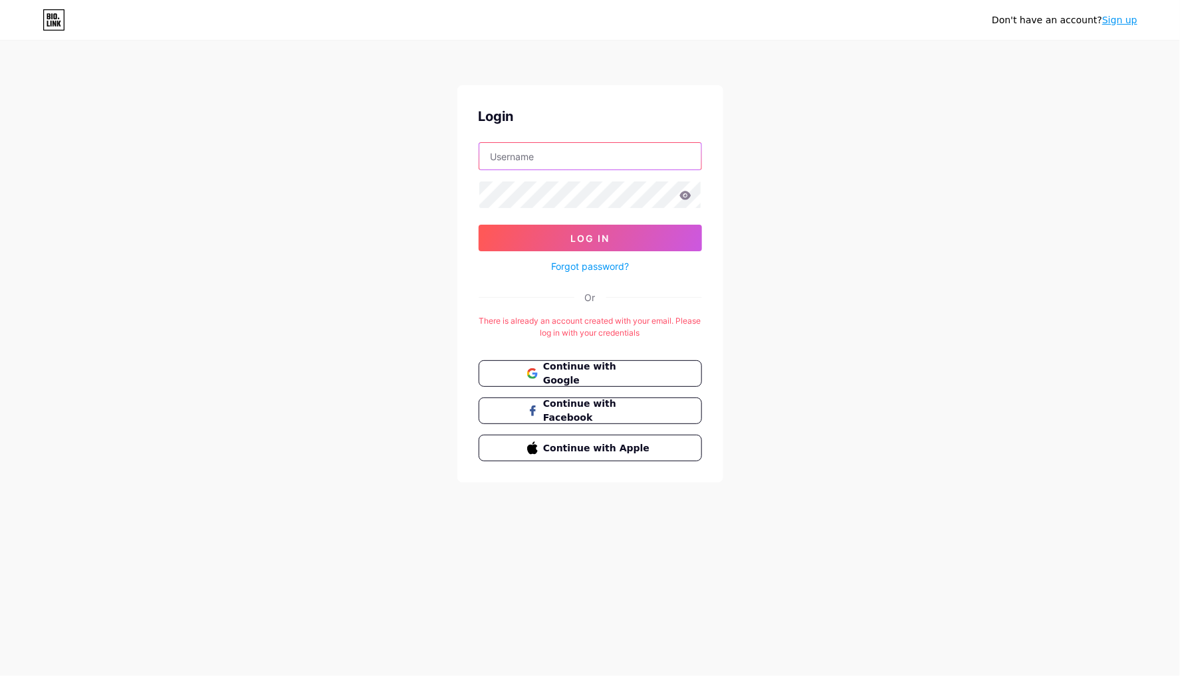
click at [556, 169] on input "text" at bounding box center [590, 156] width 222 height 27
type input "jm"
type input "[EMAIL_ADDRESS][DOMAIN_NAME]"
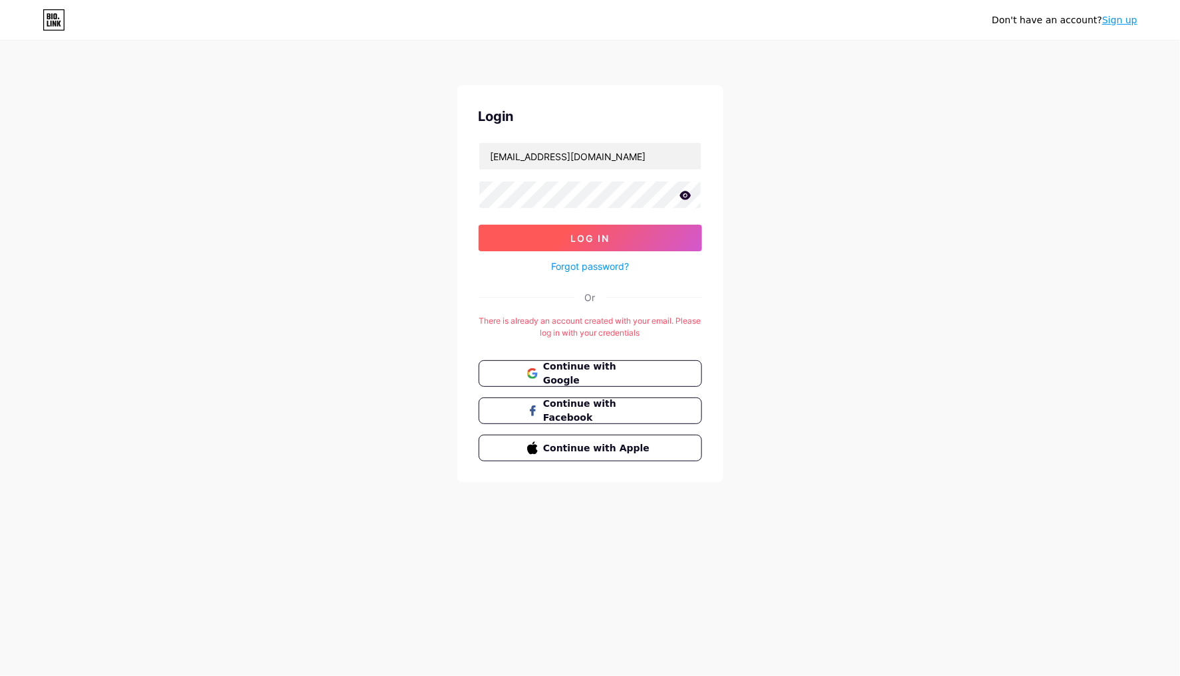
click at [602, 225] on button "Log In" at bounding box center [590, 238] width 223 height 27
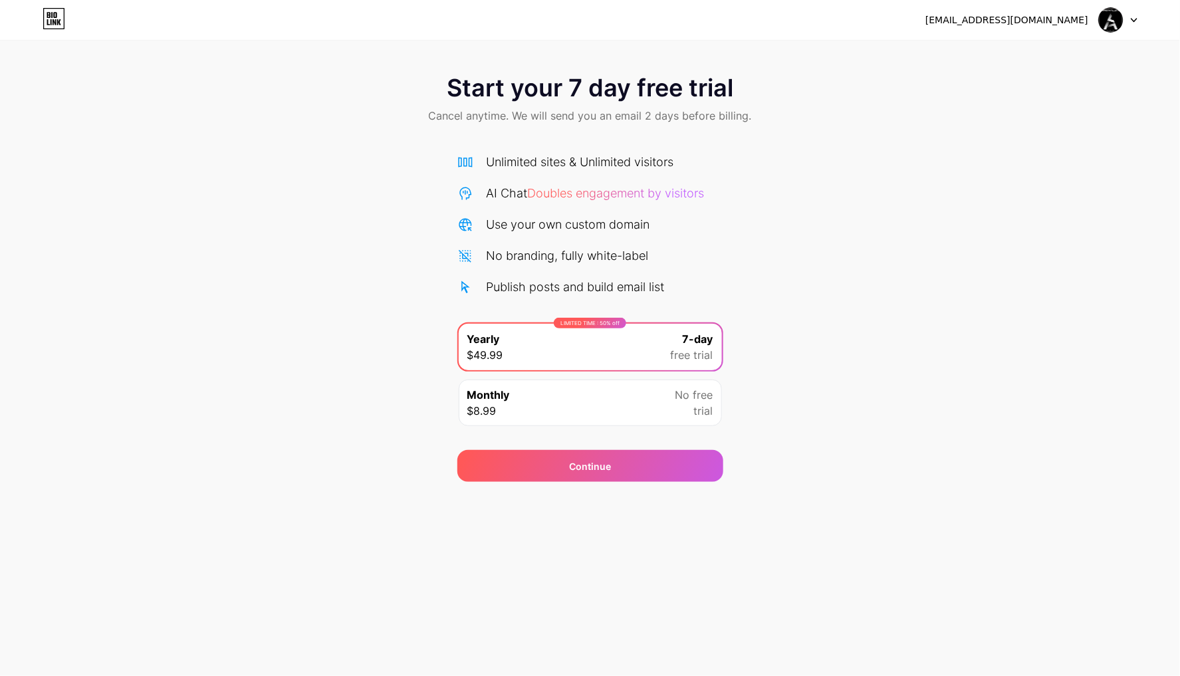
click at [541, 83] on span "Start your 7 day free trial" at bounding box center [590, 87] width 287 height 27
drag, startPoint x: 541, startPoint y: 83, endPoint x: 468, endPoint y: 143, distance: 94.0
click at [468, 143] on div "Unlimited sites & Unlimited visitors AI Chat Doubles engagement by visitors Use…" at bounding box center [591, 287] width 266 height 295
click at [563, 323] on div "LIMITED TIME : 50% off" at bounding box center [590, 323] width 72 height 11
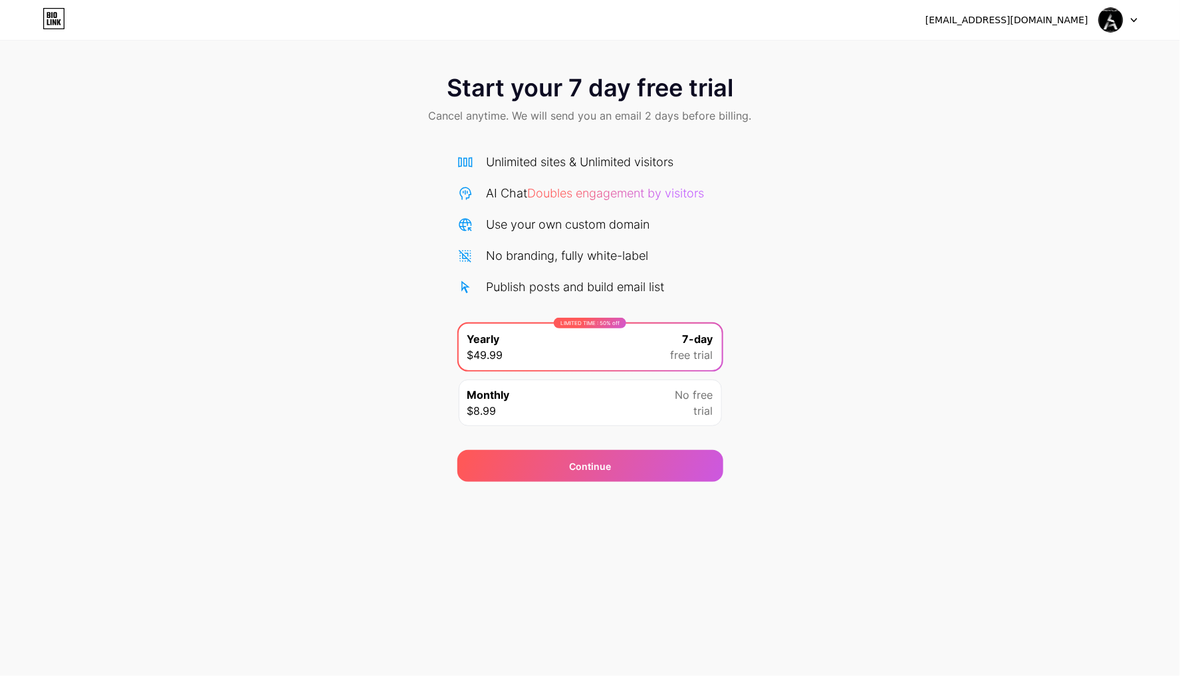
click at [708, 411] on span "trial" at bounding box center [703, 411] width 19 height 16
click at [684, 337] on span "7-day" at bounding box center [698, 339] width 31 height 16
click at [681, 461] on div "Continue" at bounding box center [591, 466] width 266 height 32
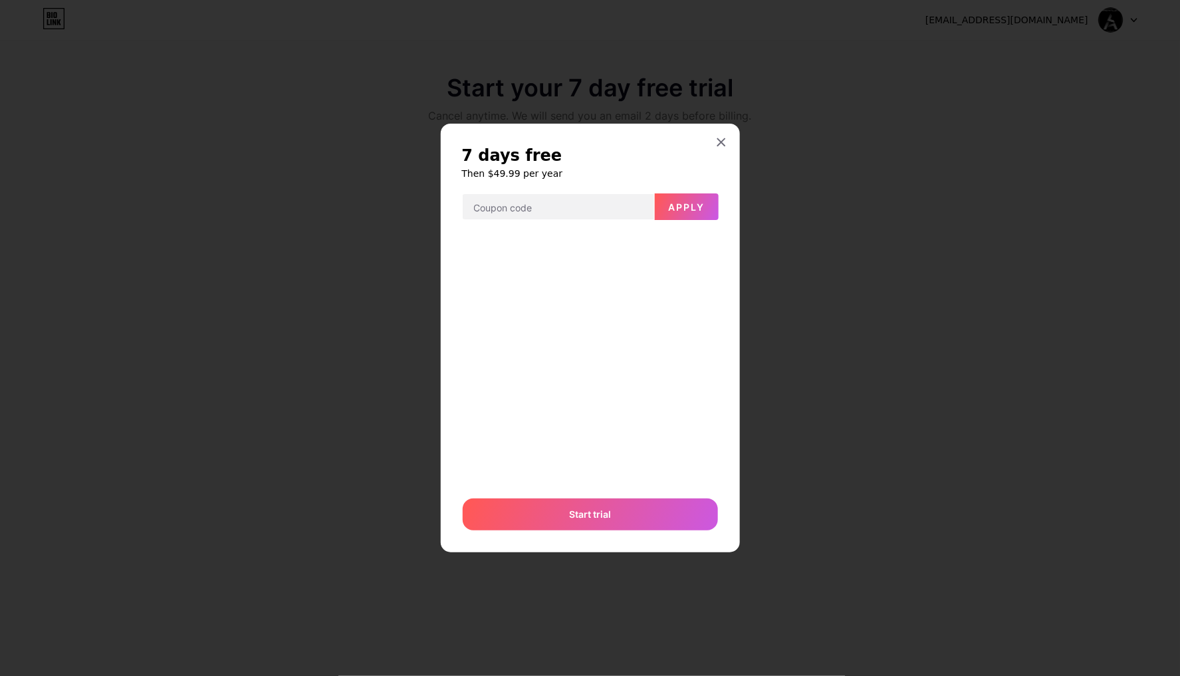
click at [722, 146] on icon at bounding box center [721, 142] width 11 height 11
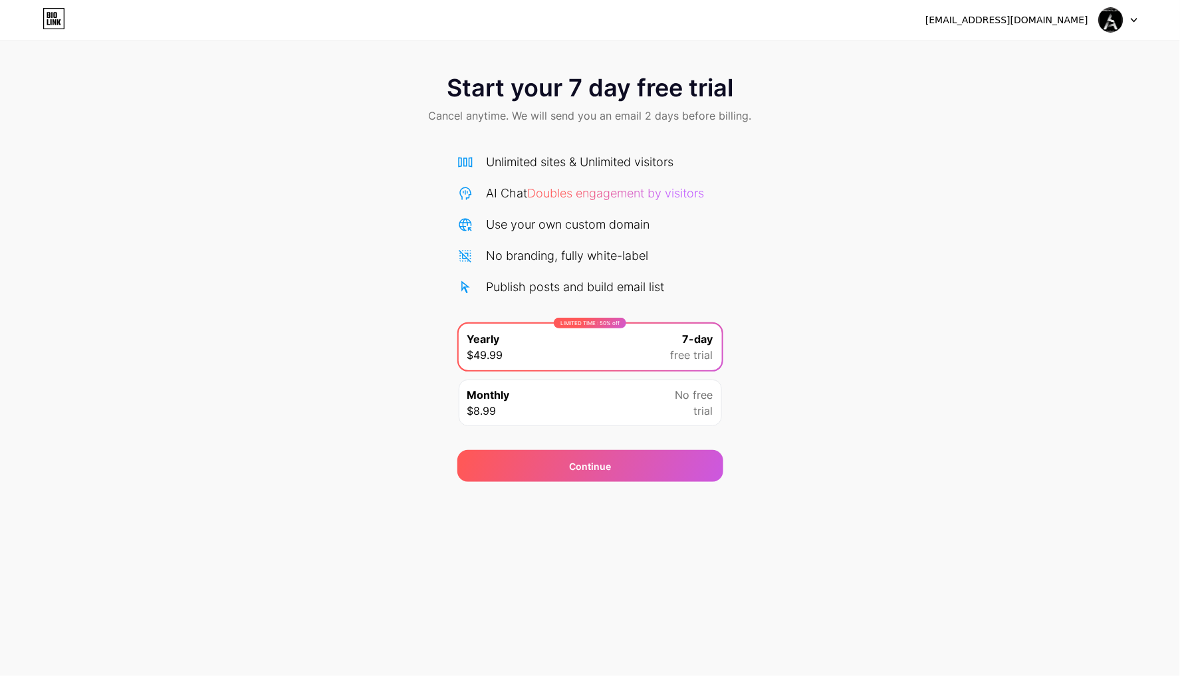
click at [686, 386] on div "Monthly $8.99 No free trial" at bounding box center [590, 403] width 263 height 47
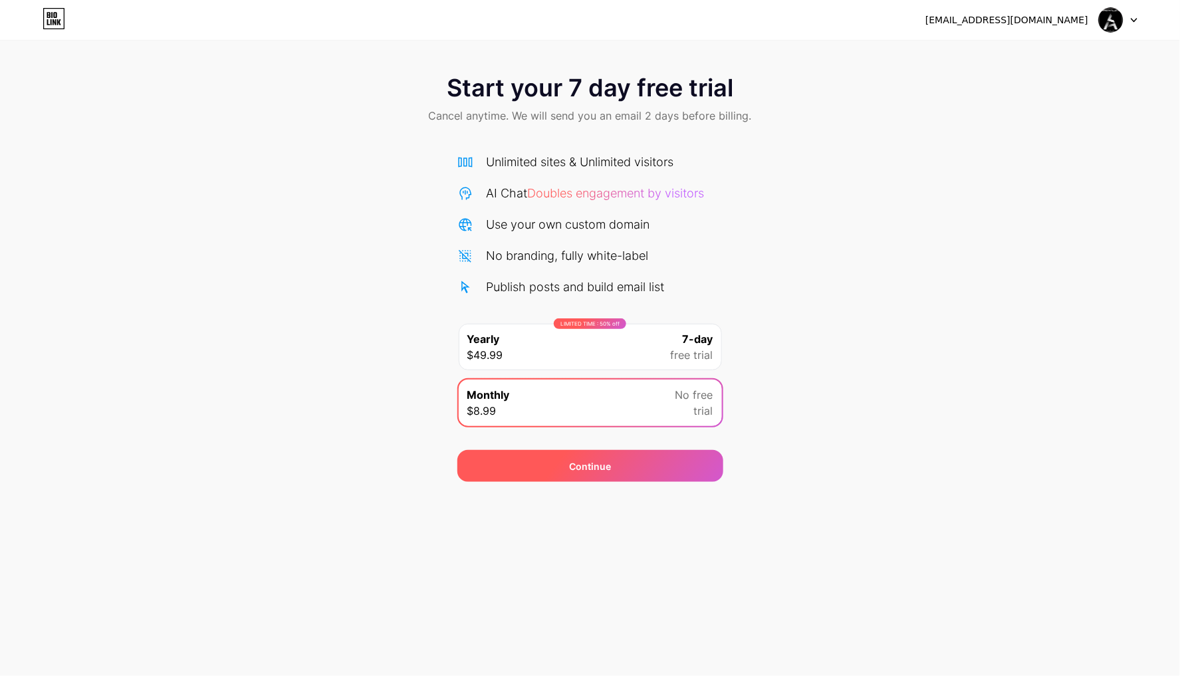
click at [683, 469] on div "Continue" at bounding box center [591, 466] width 266 height 32
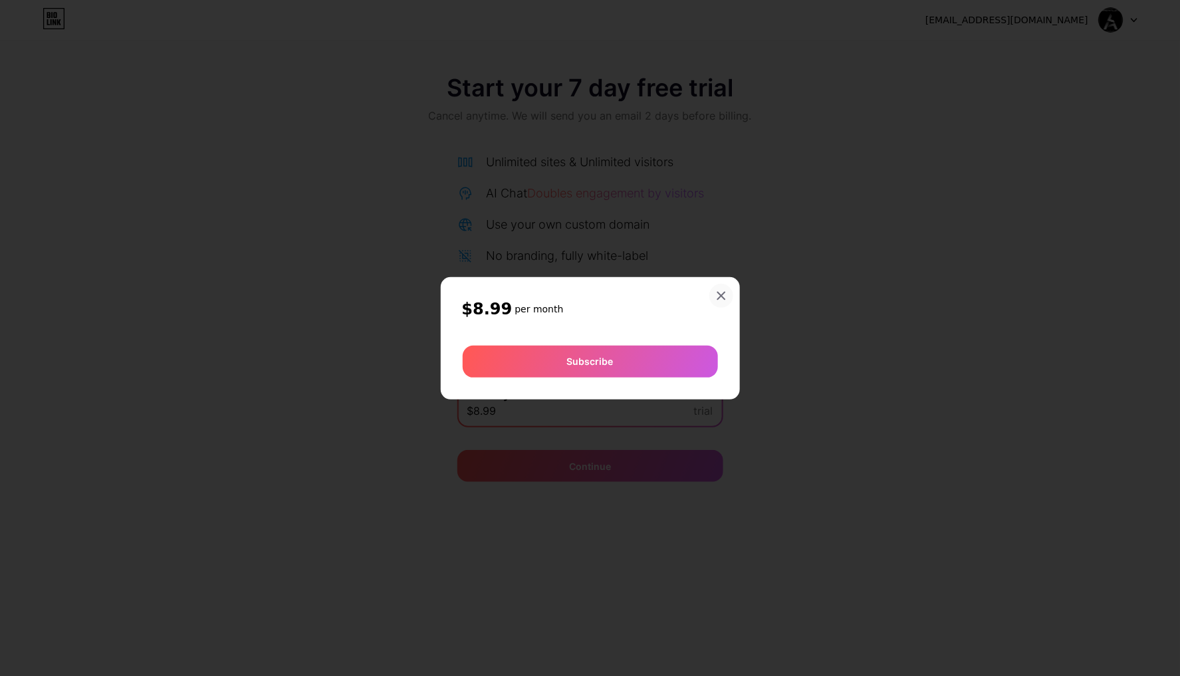
click at [726, 295] on icon at bounding box center [721, 296] width 11 height 11
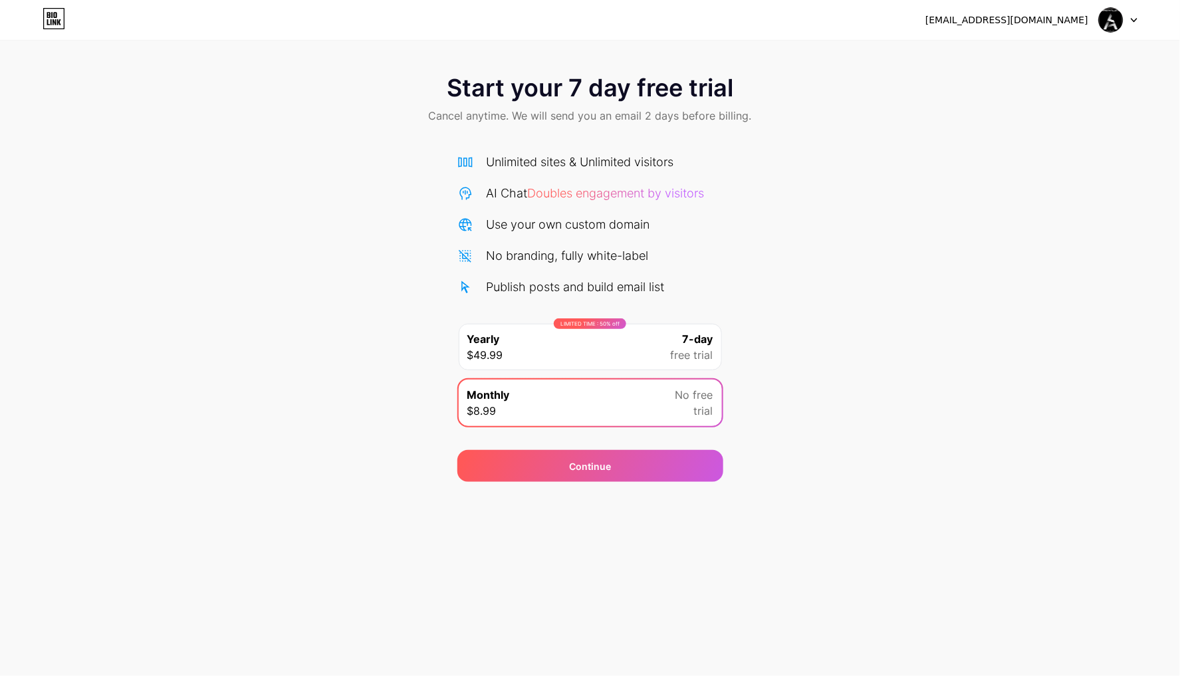
click at [1136, 23] on div at bounding box center [1118, 20] width 39 height 24
click at [1067, 23] on div "[EMAIL_ADDRESS][DOMAIN_NAME]" at bounding box center [1007, 20] width 163 height 14
click at [1039, 21] on div "[EMAIL_ADDRESS][DOMAIN_NAME]" at bounding box center [1007, 20] width 163 height 14
drag, startPoint x: 1039, startPoint y: 21, endPoint x: 980, endPoint y: 16, distance: 58.8
click at [980, 16] on div "[EMAIL_ADDRESS][DOMAIN_NAME]" at bounding box center [1007, 20] width 163 height 14
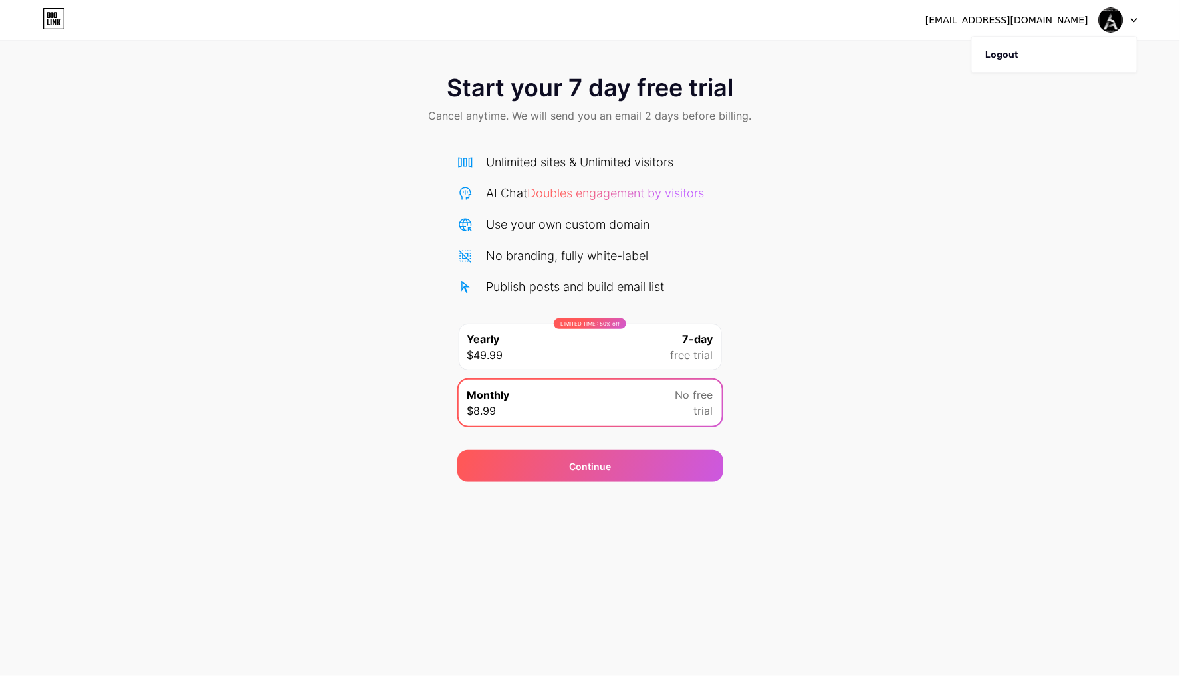
drag, startPoint x: 616, startPoint y: 75, endPoint x: 618, endPoint y: 98, distance: 23.4
click at [615, 88] on span "Start your 7 day free trial" at bounding box center [590, 87] width 287 height 27
drag, startPoint x: 627, startPoint y: 107, endPoint x: 668, endPoint y: 126, distance: 45.5
click at [632, 108] on span "Cancel anytime. We will send you an email 2 days before billing." at bounding box center [590, 116] width 323 height 16
drag, startPoint x: 668, startPoint y: 126, endPoint x: 657, endPoint y: 128, distance: 11.5
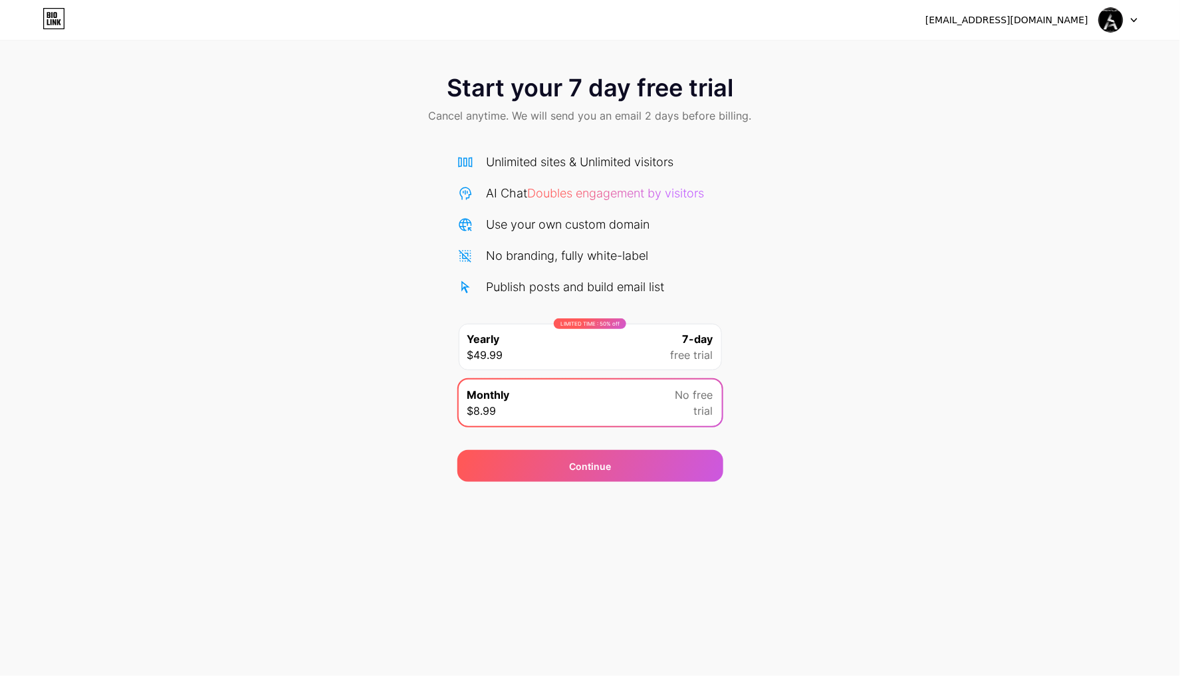
click at [667, 130] on div "Start your 7 day free trial Cancel anytime. We will send you an email 2 days be…" at bounding box center [590, 100] width 1180 height 78
click at [928, 283] on div "Start your 7 day free trial Cancel anytime. We will send you an email 2 days be…" at bounding box center [590, 271] width 1180 height 421
